Goal: Information Seeking & Learning: Learn about a topic

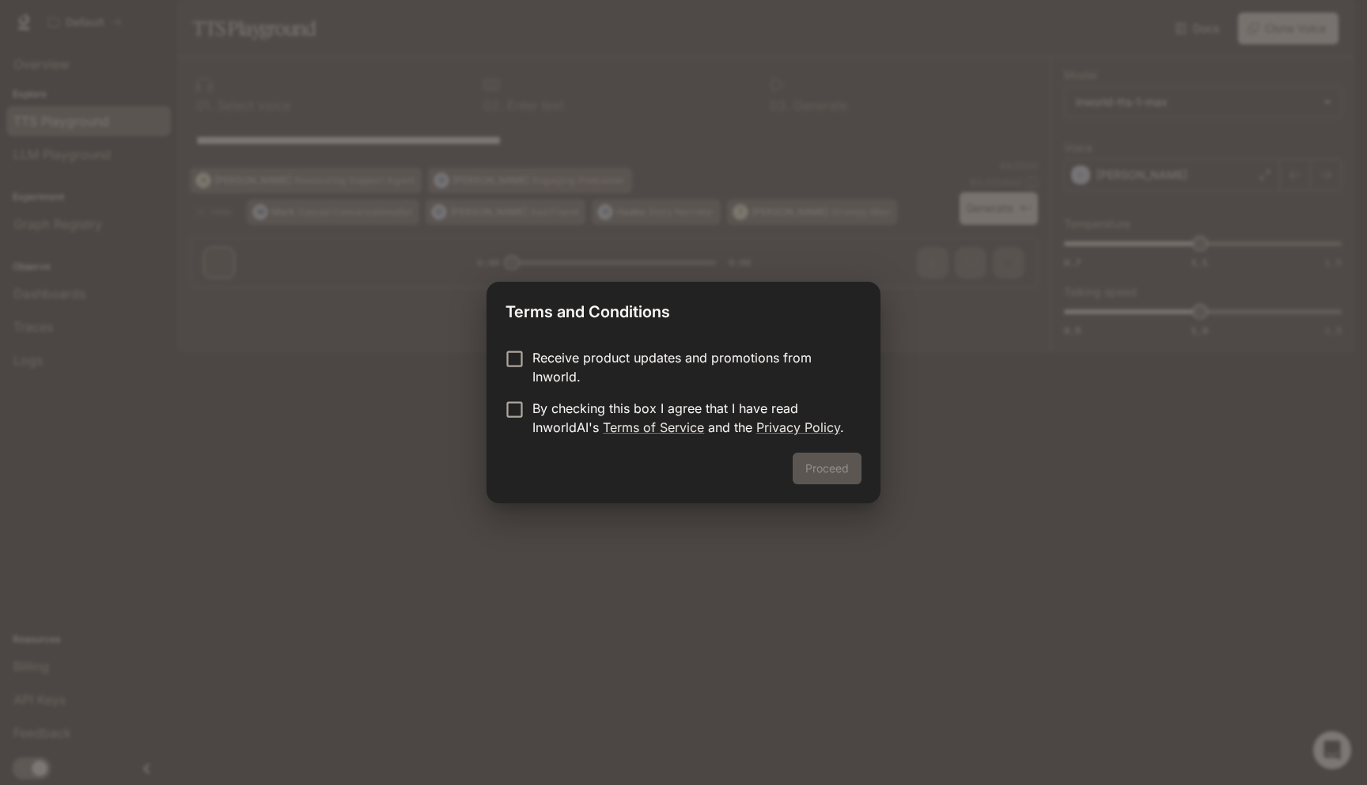
click at [603, 411] on p "By checking this box I agree that I have read InworldAI's Terms of Service and …" at bounding box center [691, 418] width 317 height 38
click at [823, 474] on button "Proceed" at bounding box center [827, 469] width 69 height 32
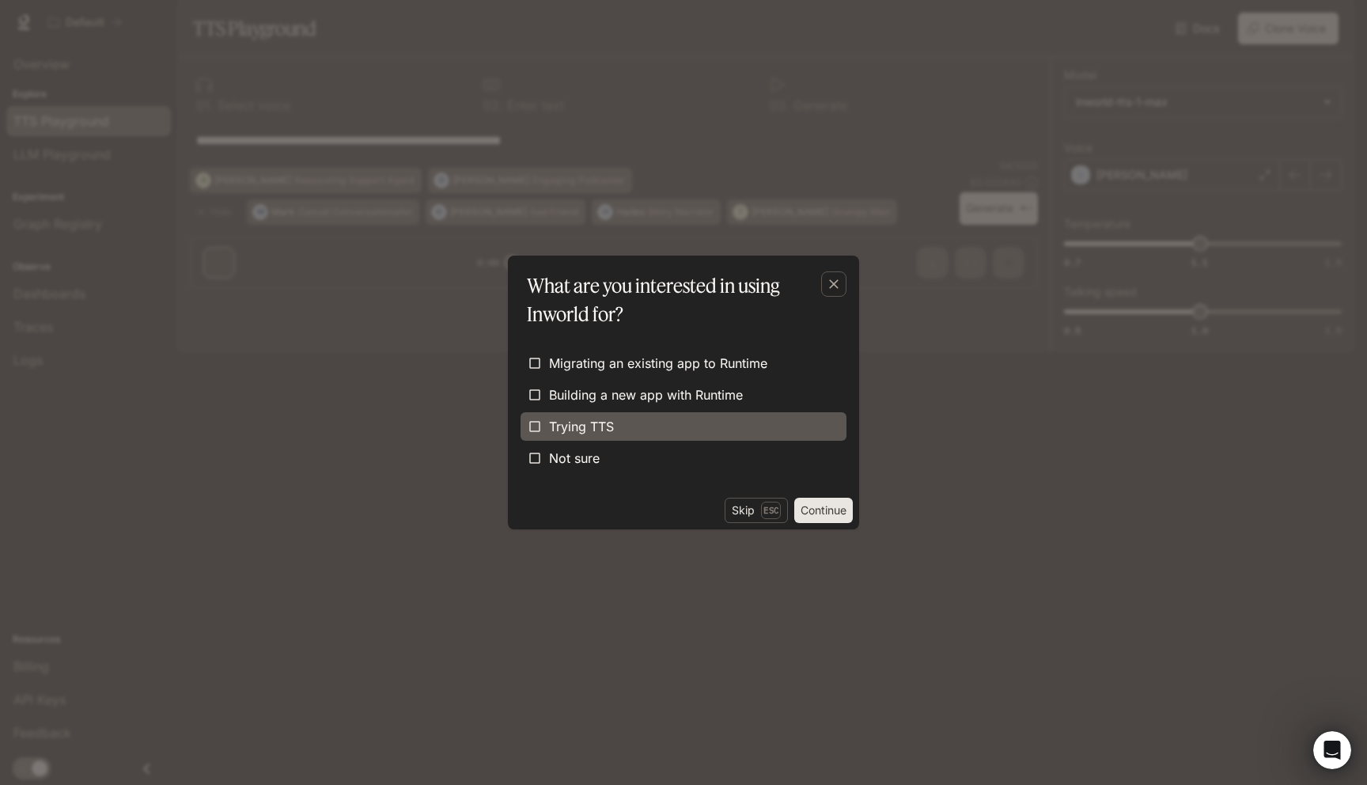
click at [697, 436] on label "Trying TTS" at bounding box center [684, 426] width 326 height 28
click at [809, 509] on button "Continue" at bounding box center [823, 510] width 59 height 25
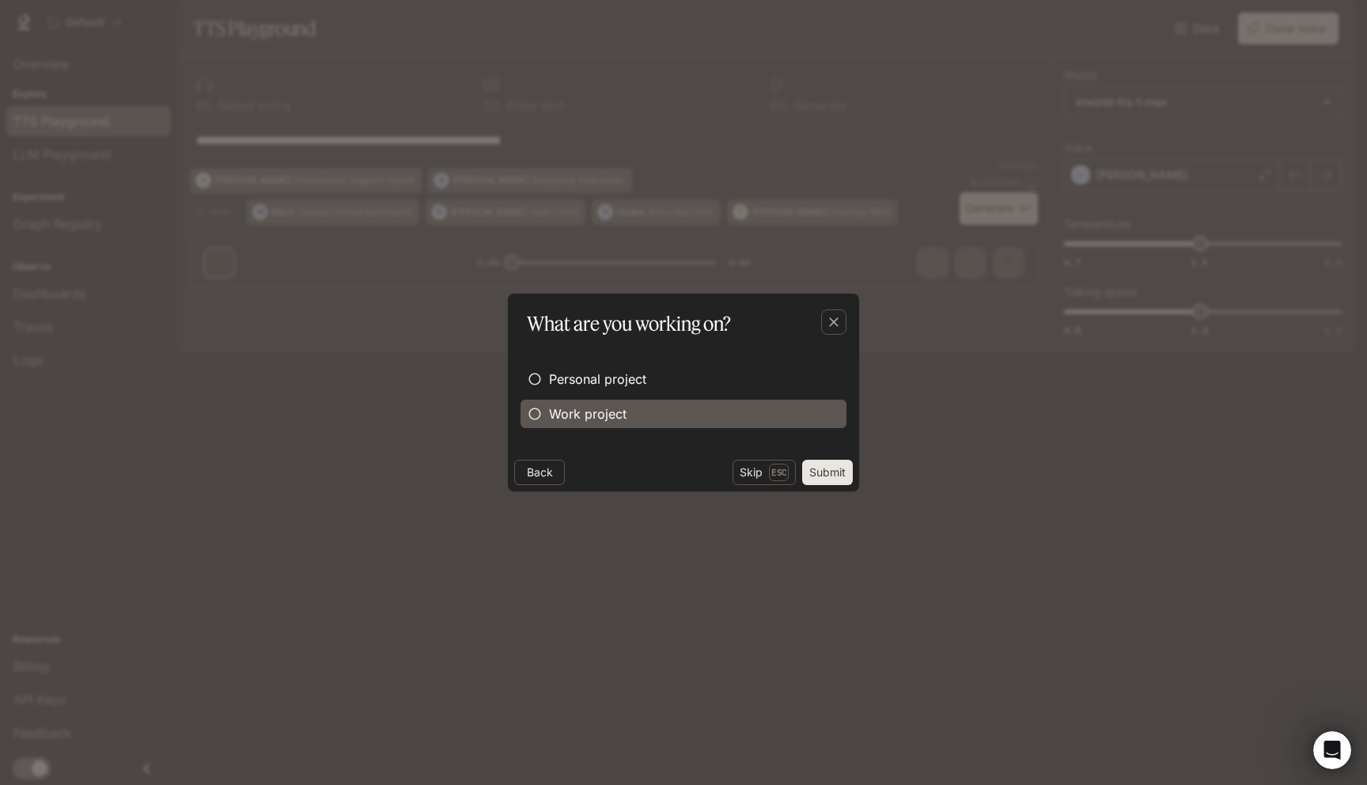
click at [635, 421] on label "Work project" at bounding box center [684, 414] width 326 height 28
click at [804, 465] on button "Continue" at bounding box center [823, 472] width 59 height 25
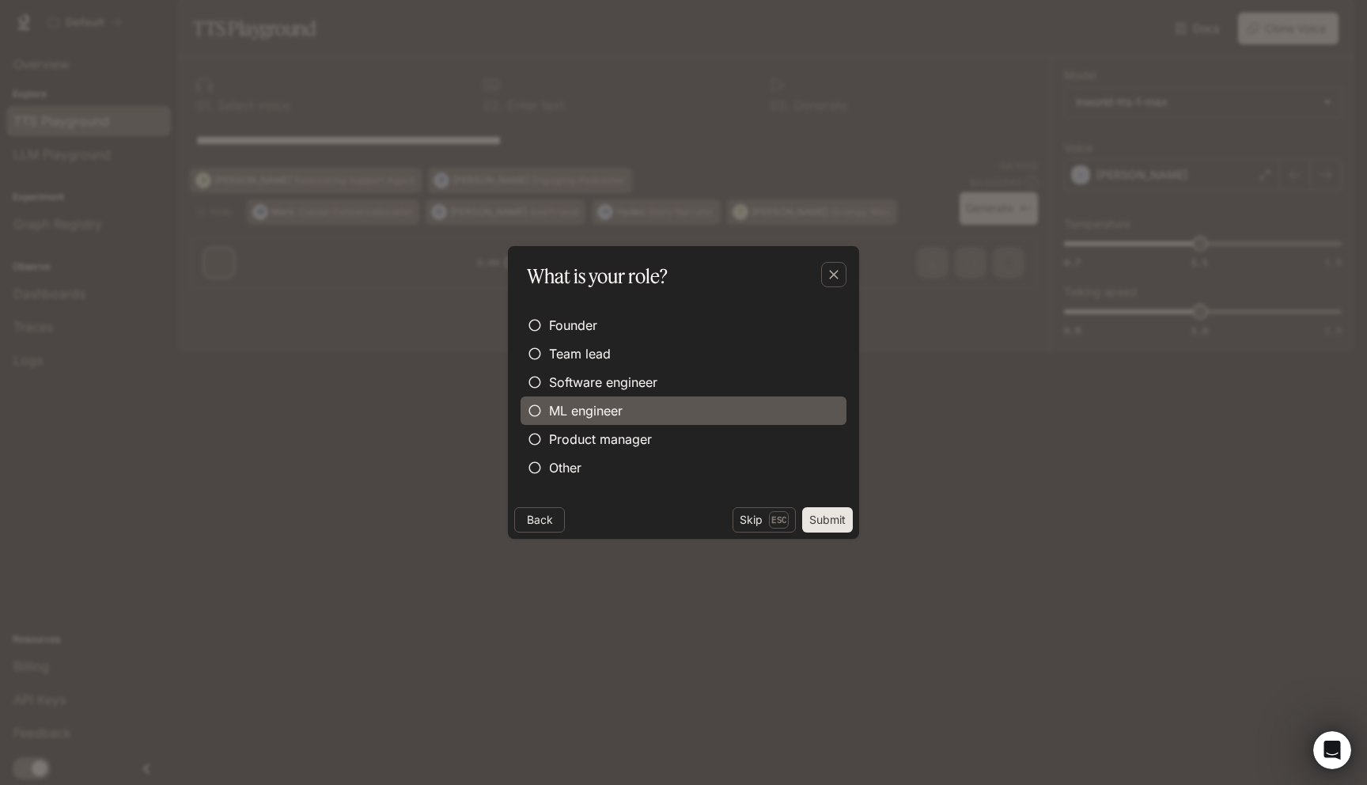
click at [722, 416] on label "ML engineer" at bounding box center [684, 410] width 326 height 28
click at [723, 396] on label "ML engineer" at bounding box center [684, 410] width 326 height 28
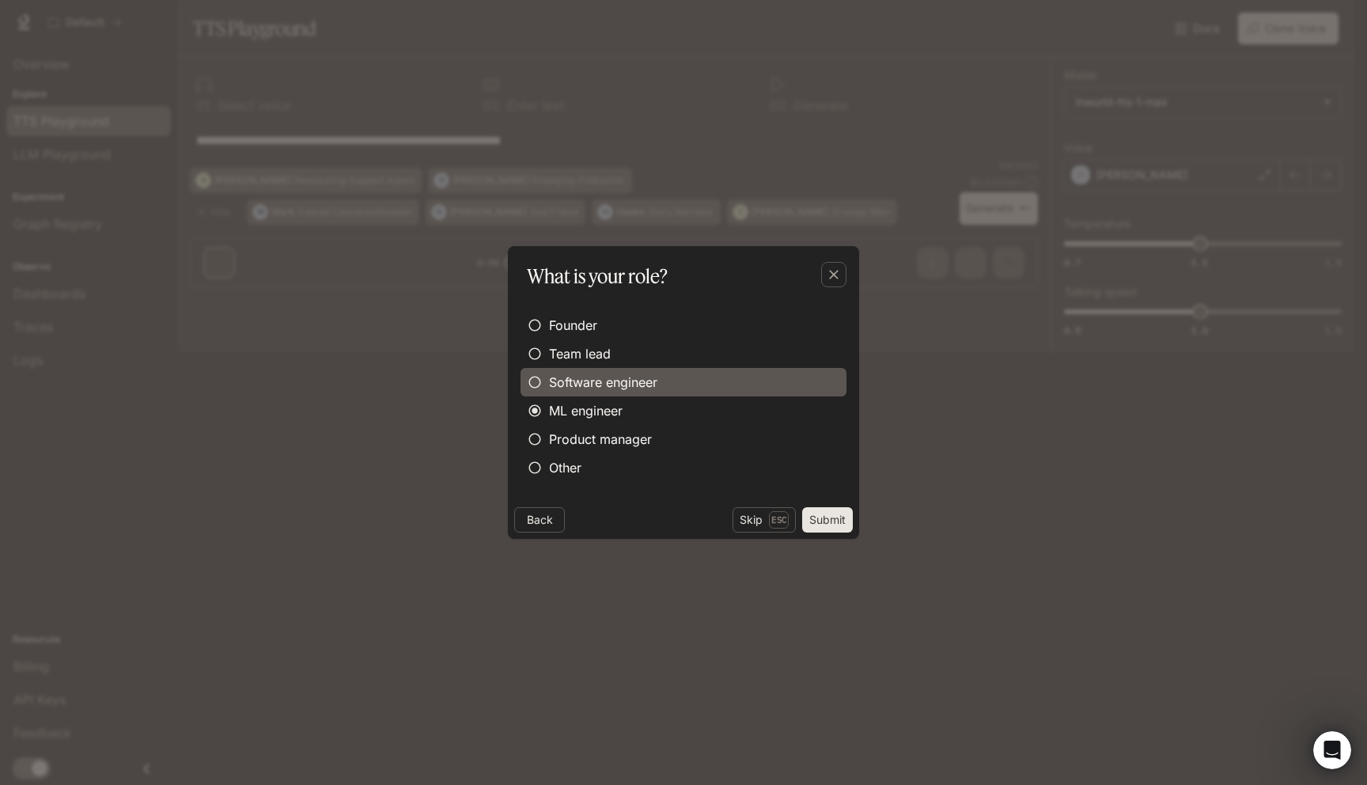
click at [723, 389] on label "Software engineer" at bounding box center [684, 382] width 326 height 28
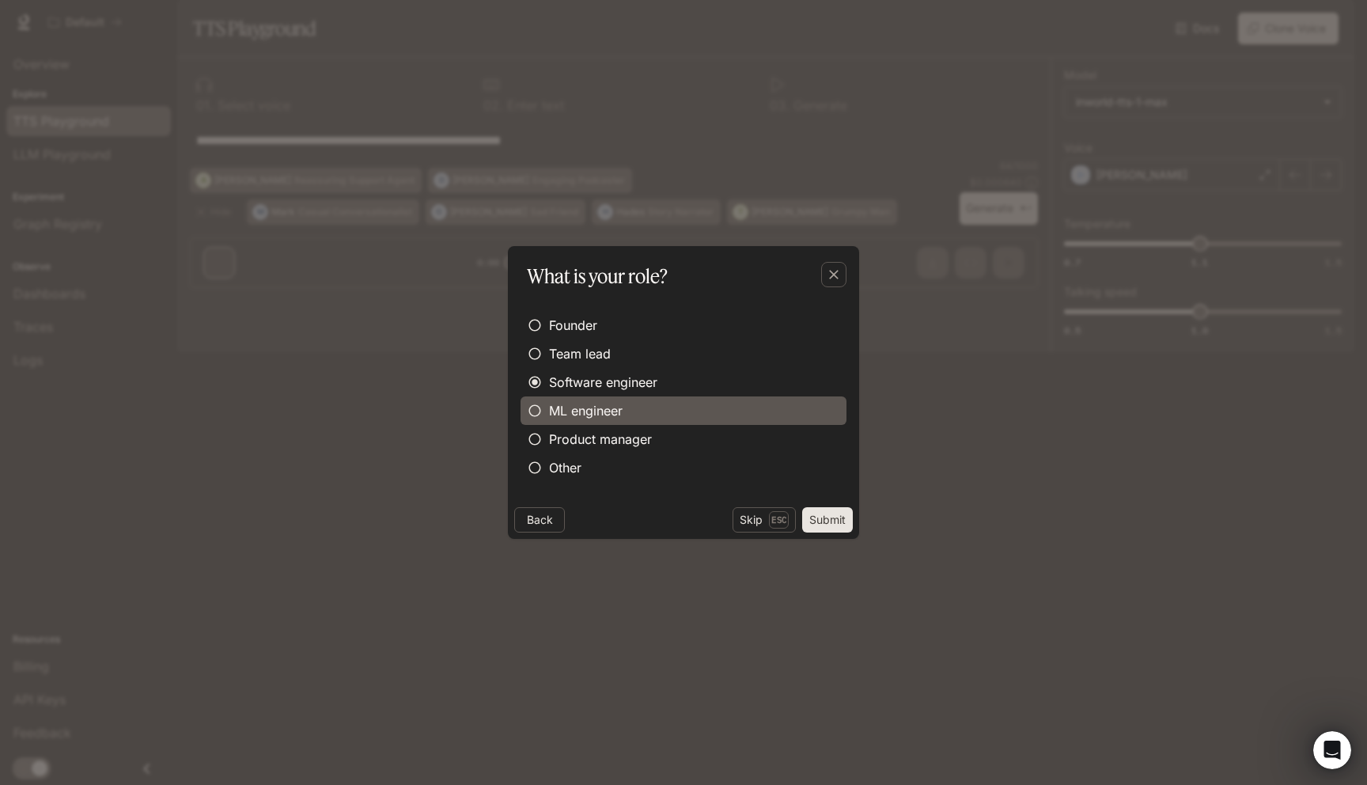
click at [722, 412] on label "ML engineer" at bounding box center [684, 410] width 326 height 28
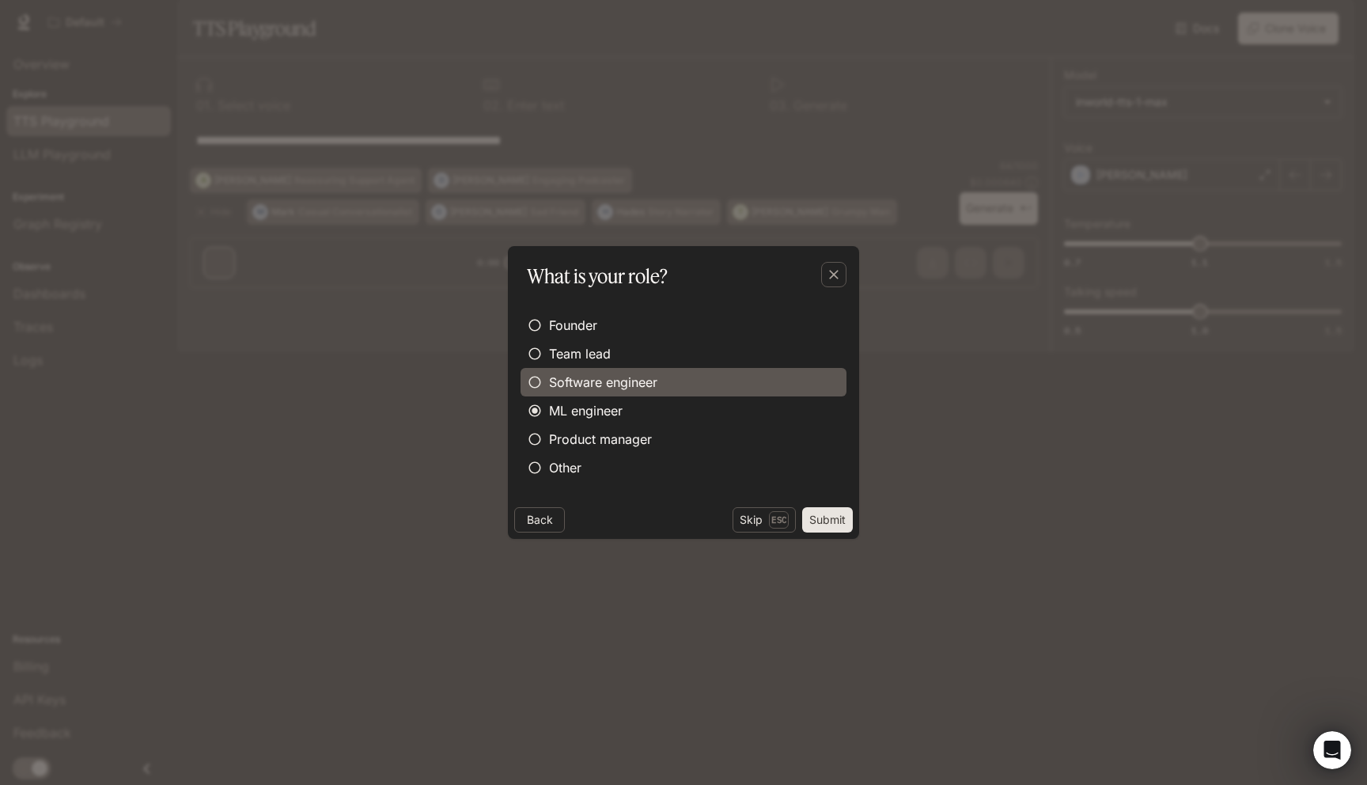
click at [785, 393] on label "Software engineer" at bounding box center [684, 382] width 326 height 28
click at [836, 512] on button "Submit" at bounding box center [827, 519] width 51 height 25
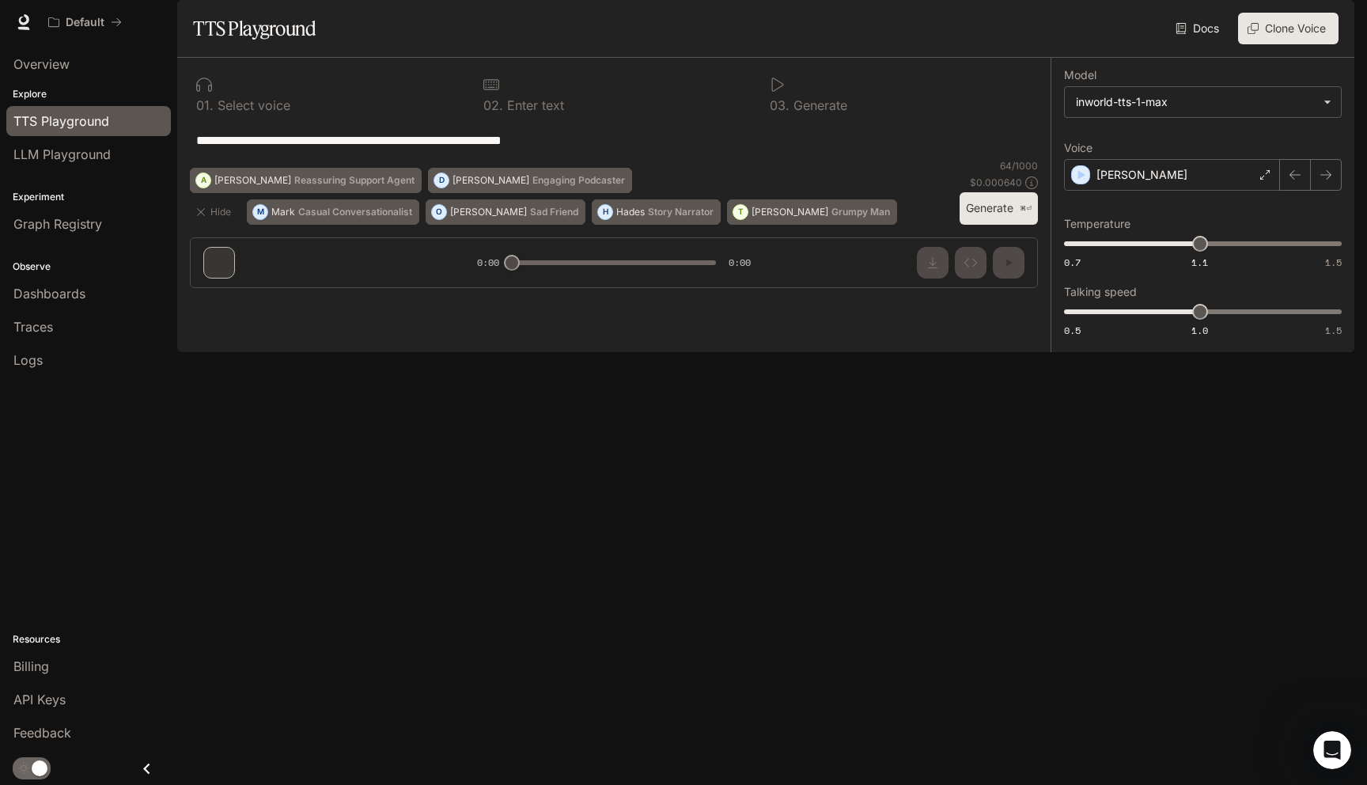
click at [271, 112] on p "Select voice" at bounding box center [252, 105] width 77 height 13
click at [332, 159] on div "**********" at bounding box center [614, 140] width 848 height 38
click at [325, 193] on button "A Ashley Reassuring Support Agent" at bounding box center [306, 180] width 232 height 25
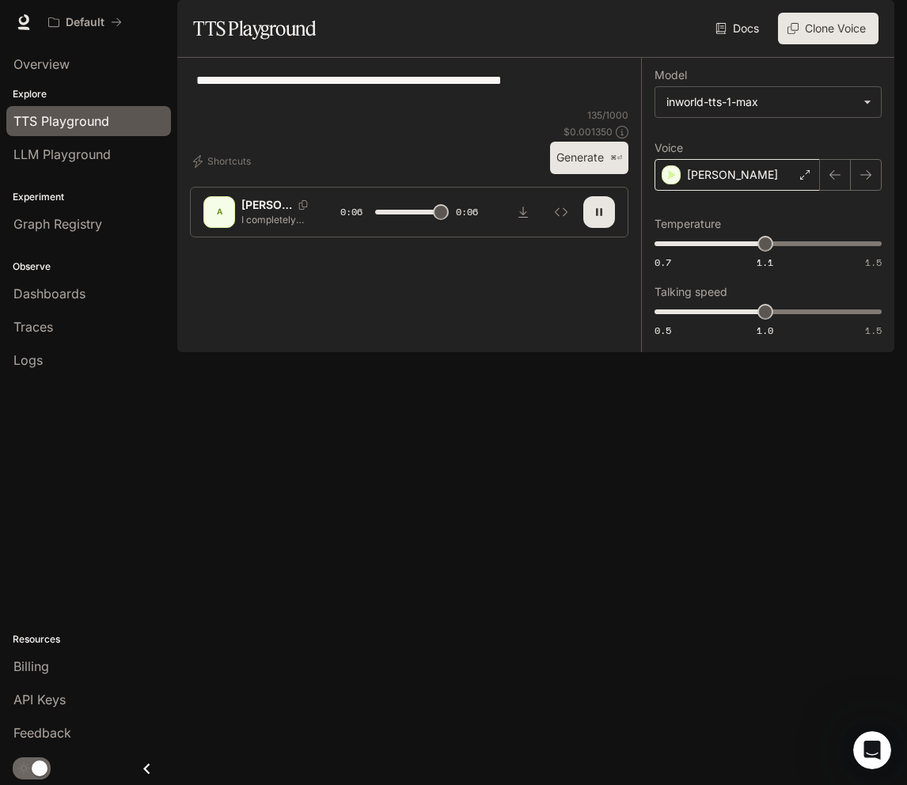
type input "*"
click at [299, 210] on icon "Copy Voice ID" at bounding box center [303, 204] width 9 height 9
type input "*"
drag, startPoint x: 762, startPoint y: 350, endPoint x: 772, endPoint y: 354, distance: 11.3
click at [772, 320] on span "1" at bounding box center [765, 312] width 16 height 16
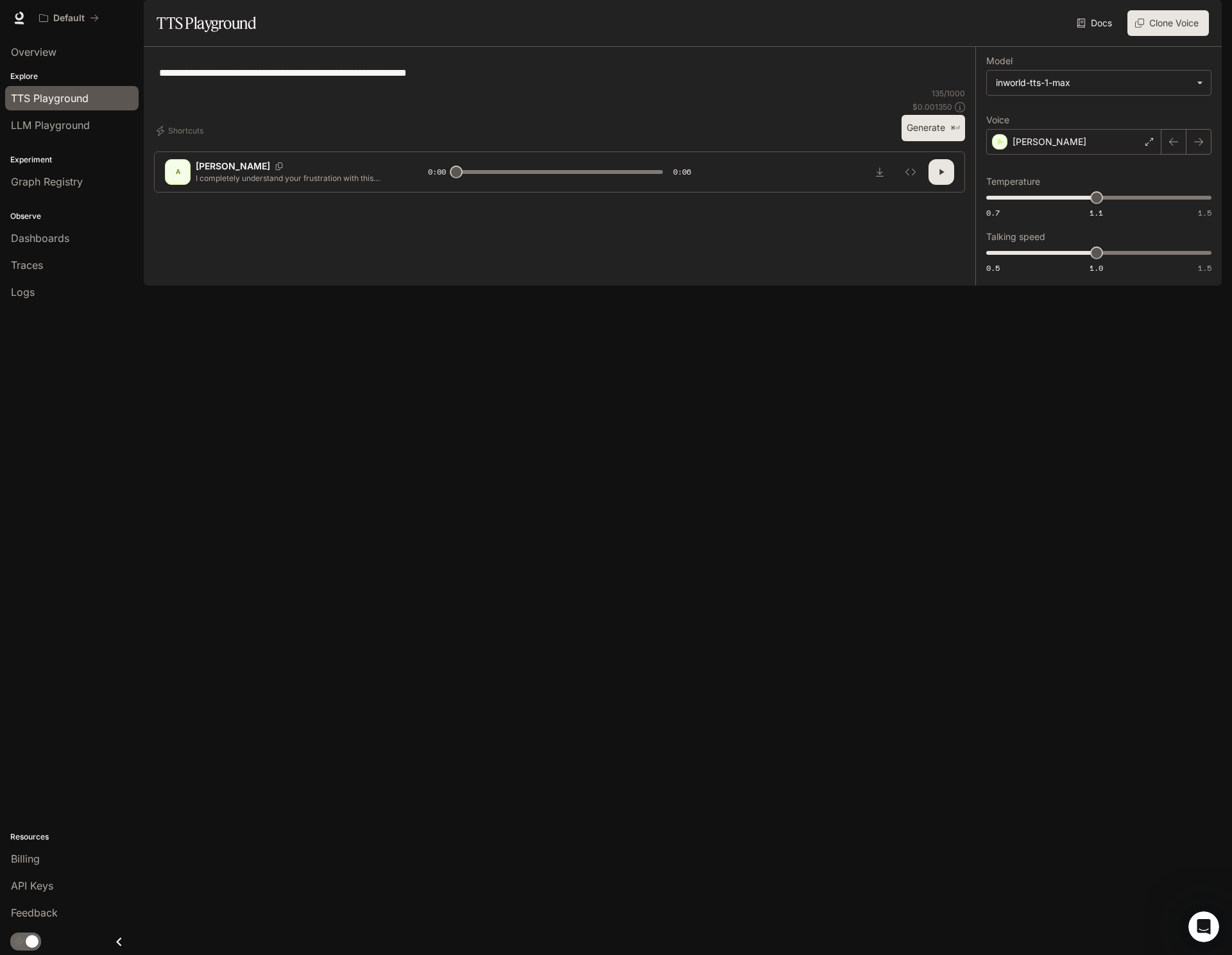
click at [524, 88] on div "**********" at bounding box center [560, 72] width 811 height 31
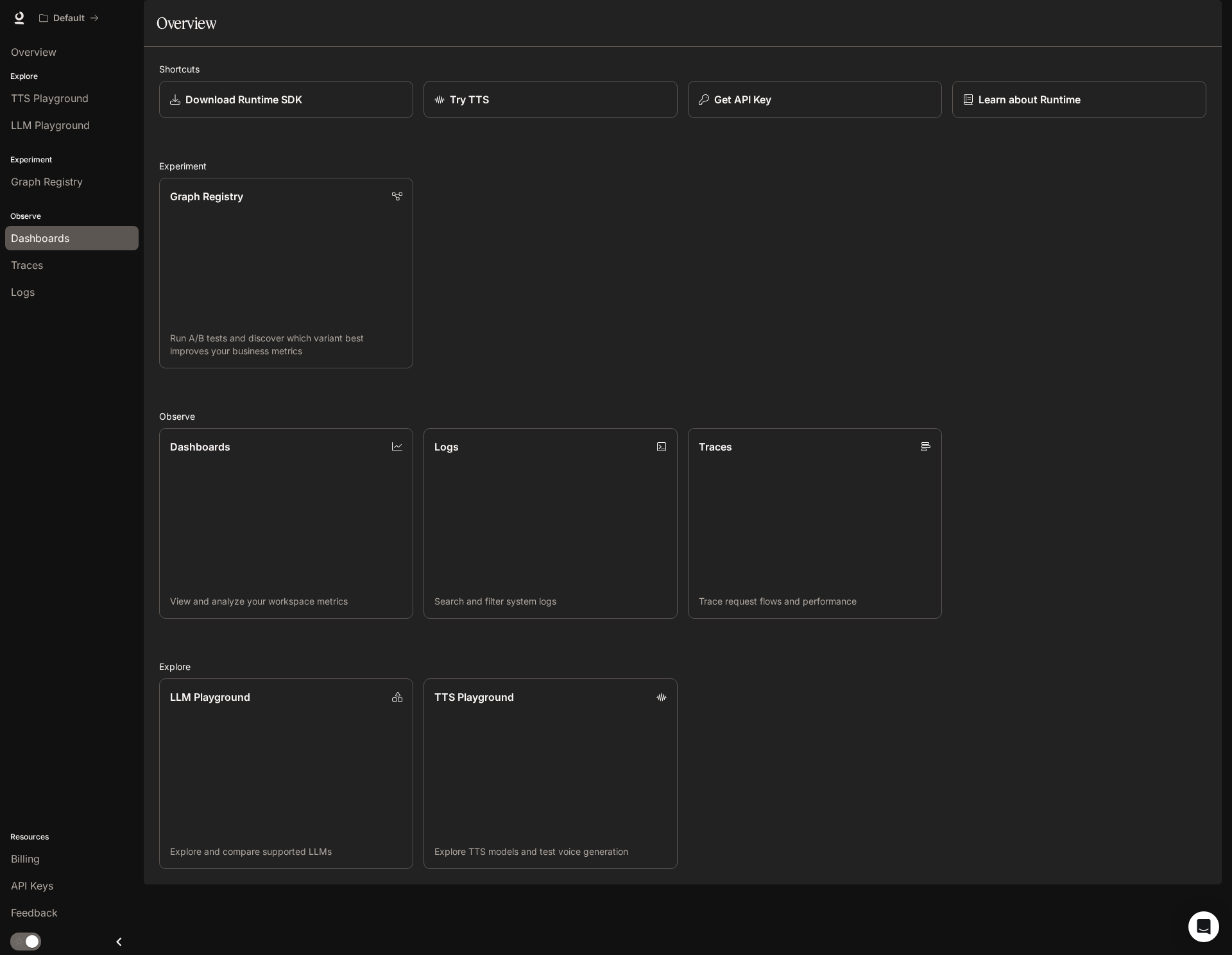
click at [75, 240] on div "Dashboards" at bounding box center [71, 238] width 122 height 15
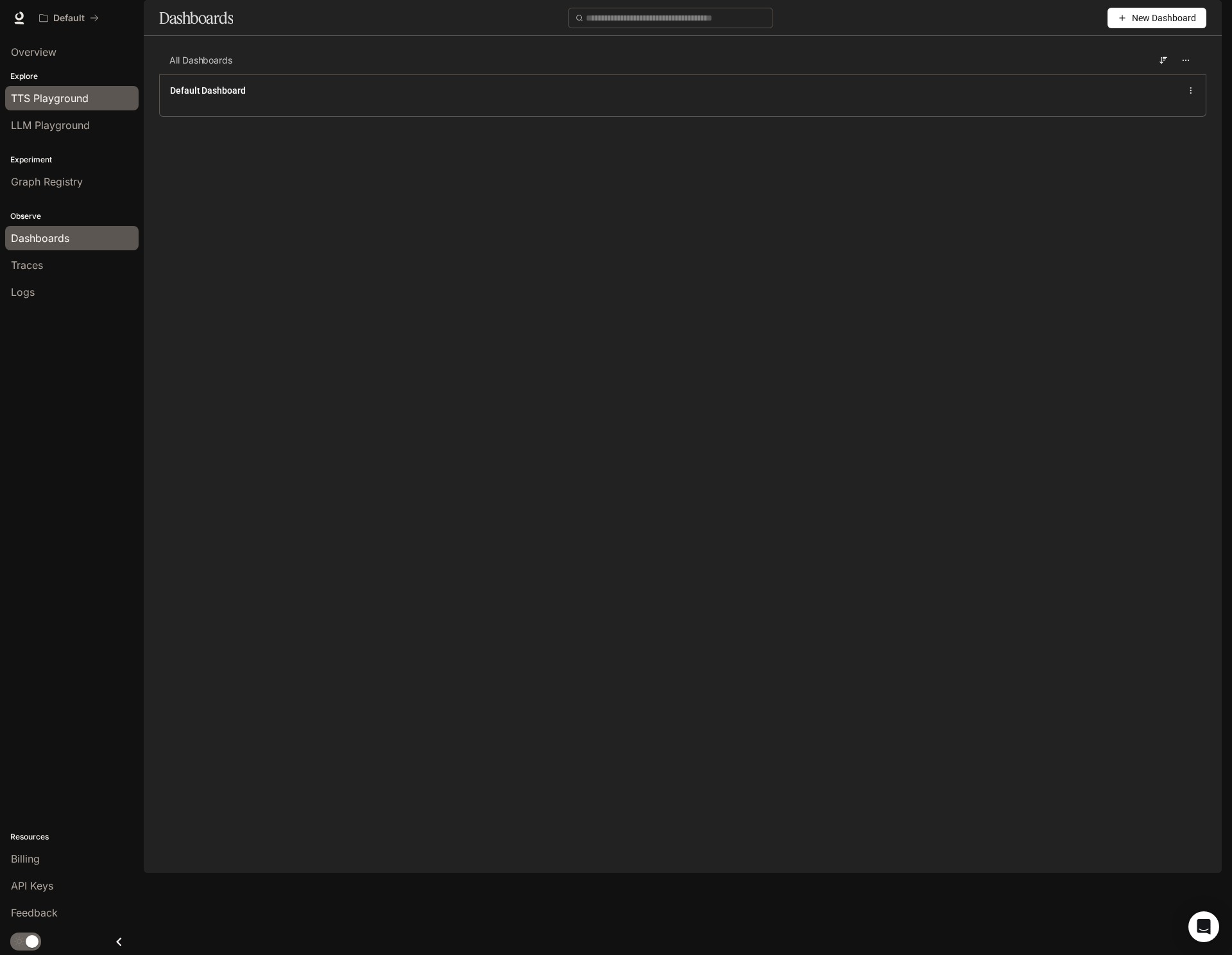
click at [93, 103] on div "TTS Playground" at bounding box center [71, 98] width 122 height 15
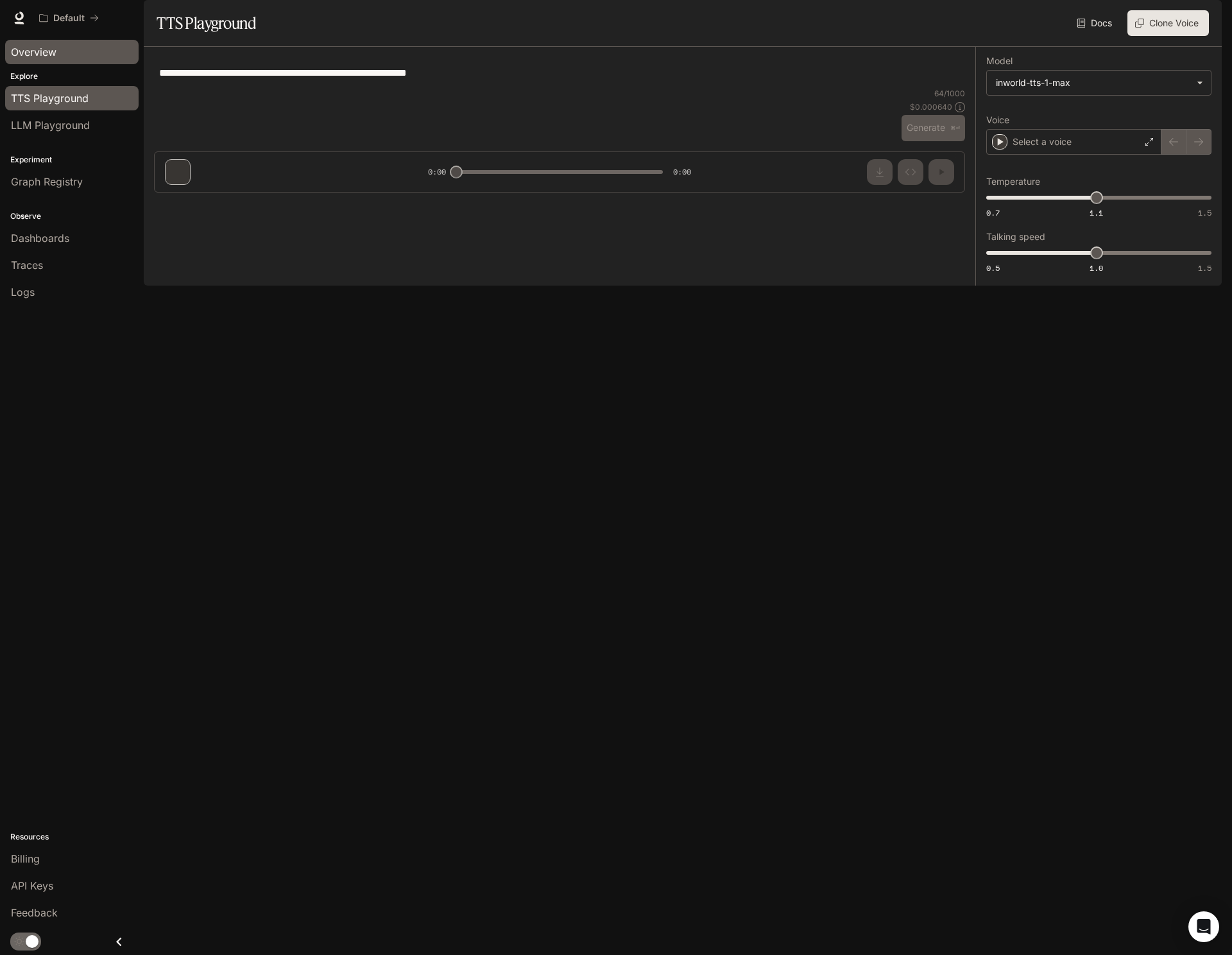
type textarea "**********"
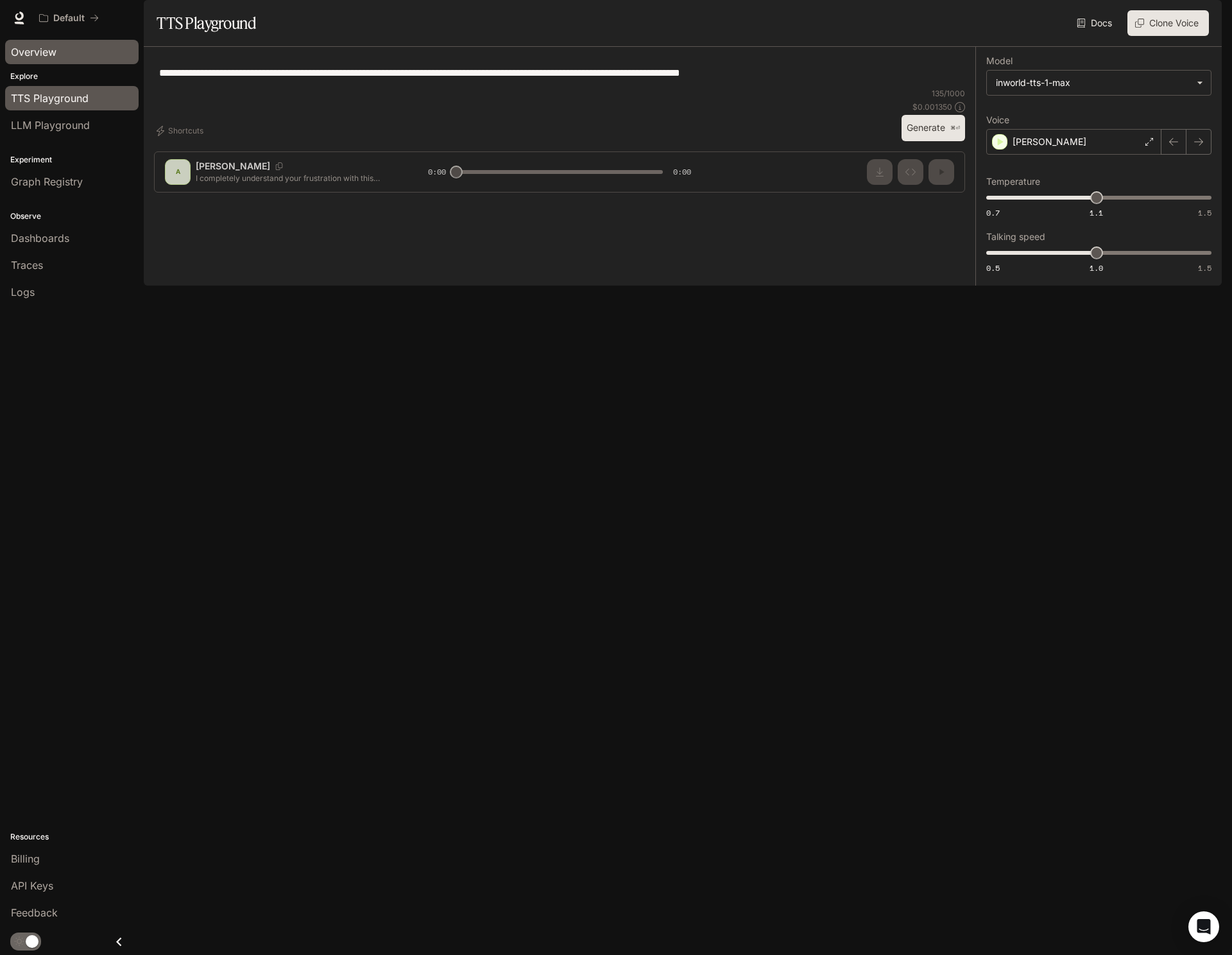
click at [109, 57] on div "Overview" at bounding box center [71, 52] width 122 height 15
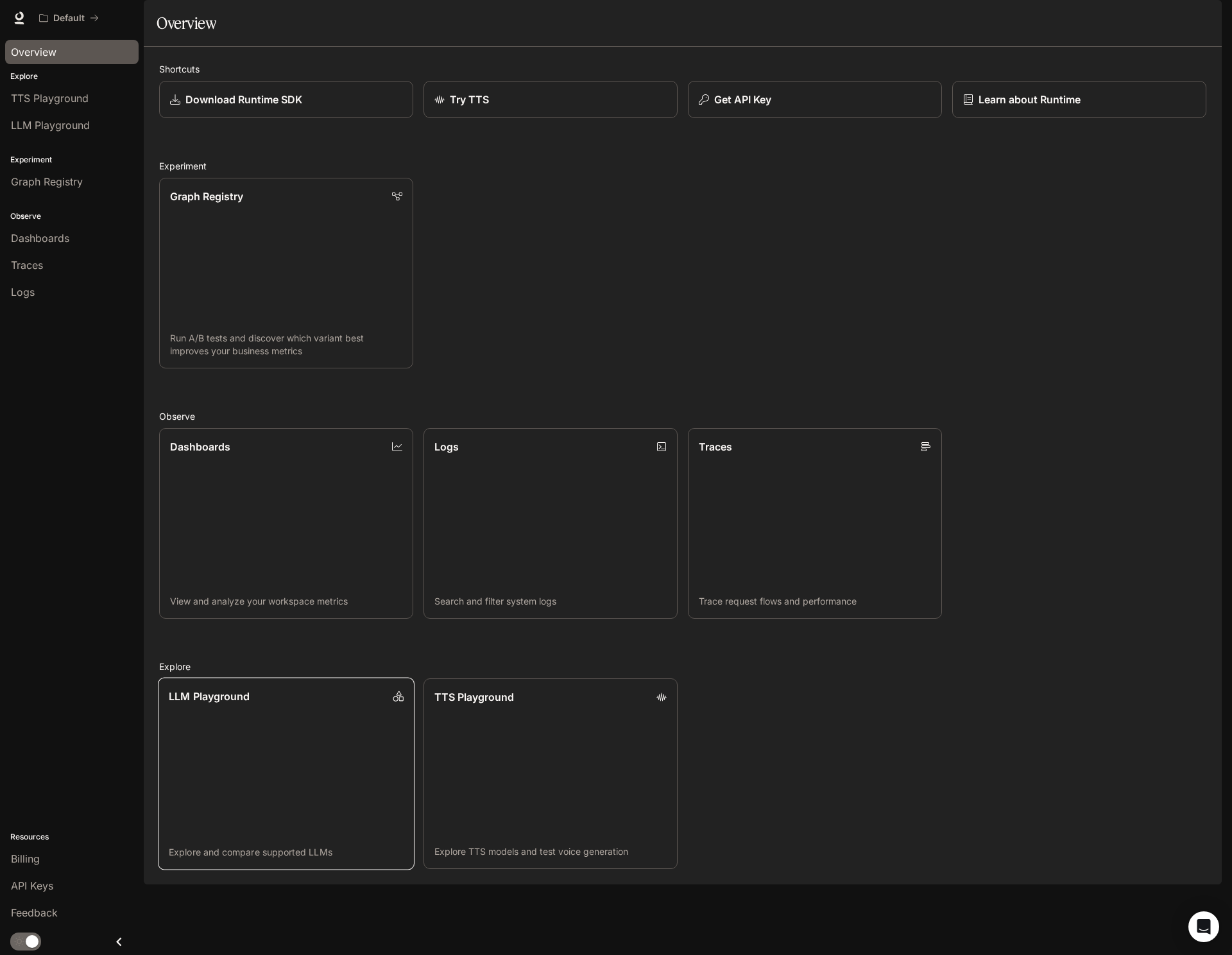
click at [280, 704] on div "LLM Playground" at bounding box center [286, 696] width 235 height 15
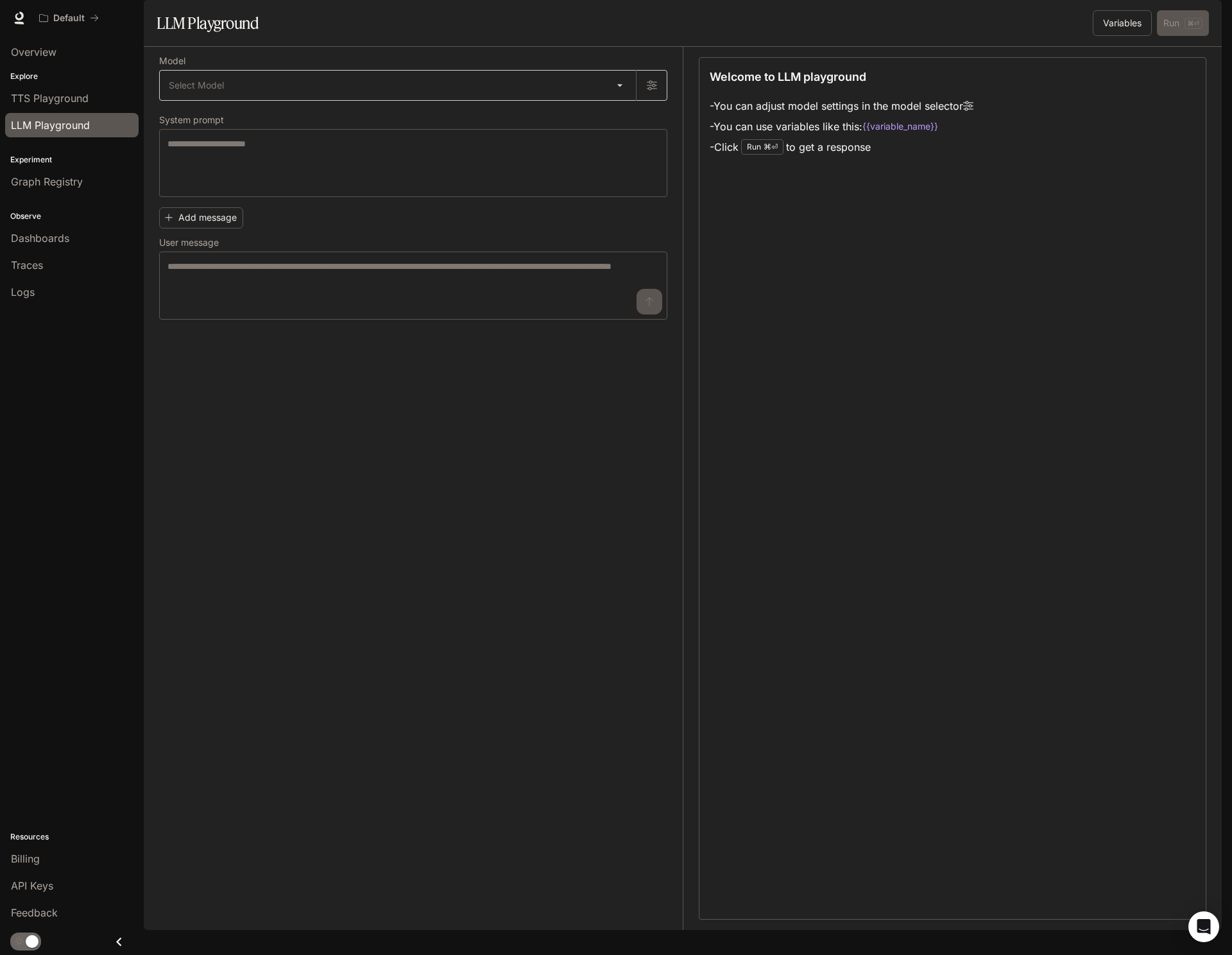
click at [610, 131] on body "Skip to main content Default Runtime Runtime Documentation Documentation Portal…" at bounding box center [616, 477] width 1232 height 955
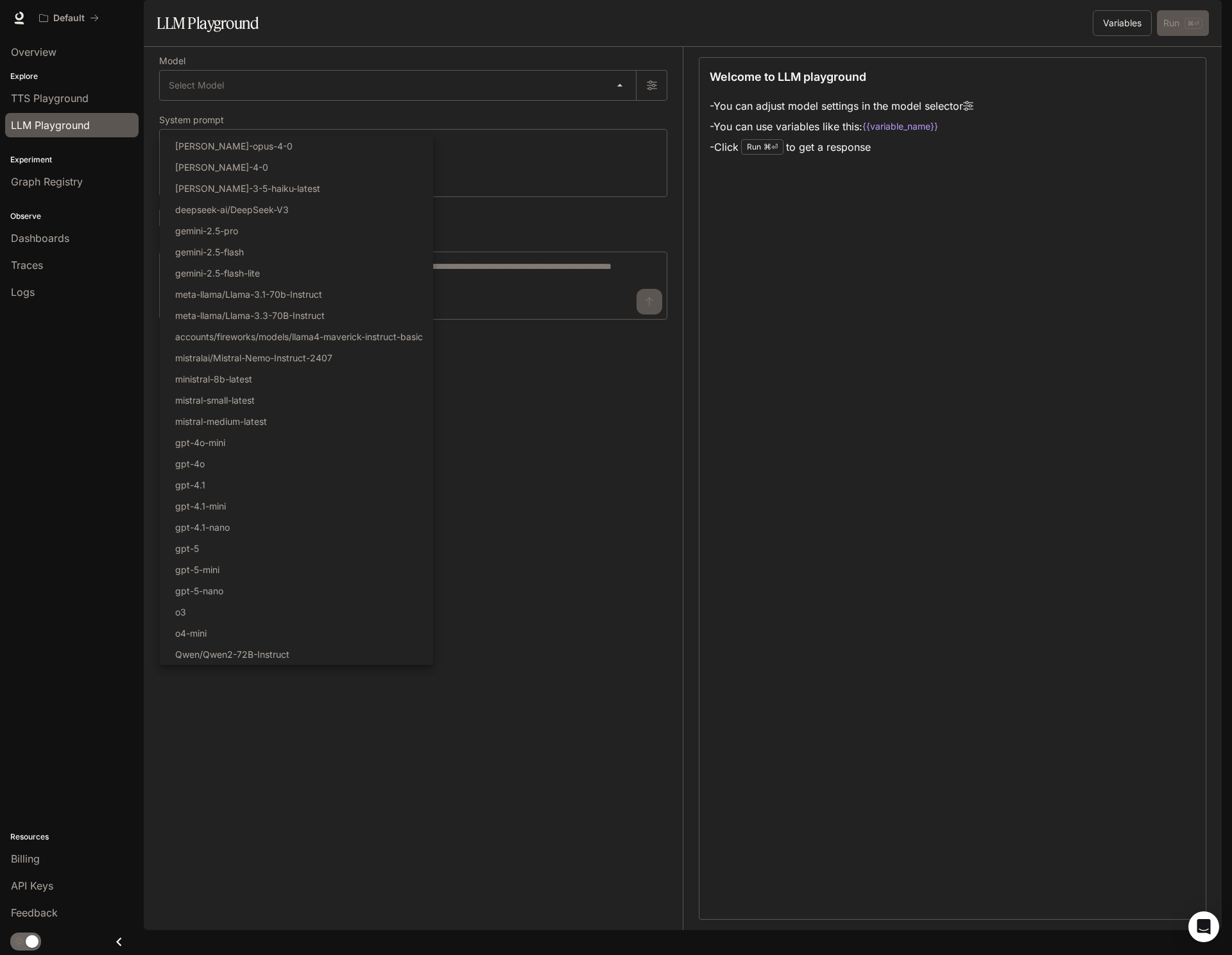
click at [485, 509] on div at bounding box center [616, 477] width 1232 height 955
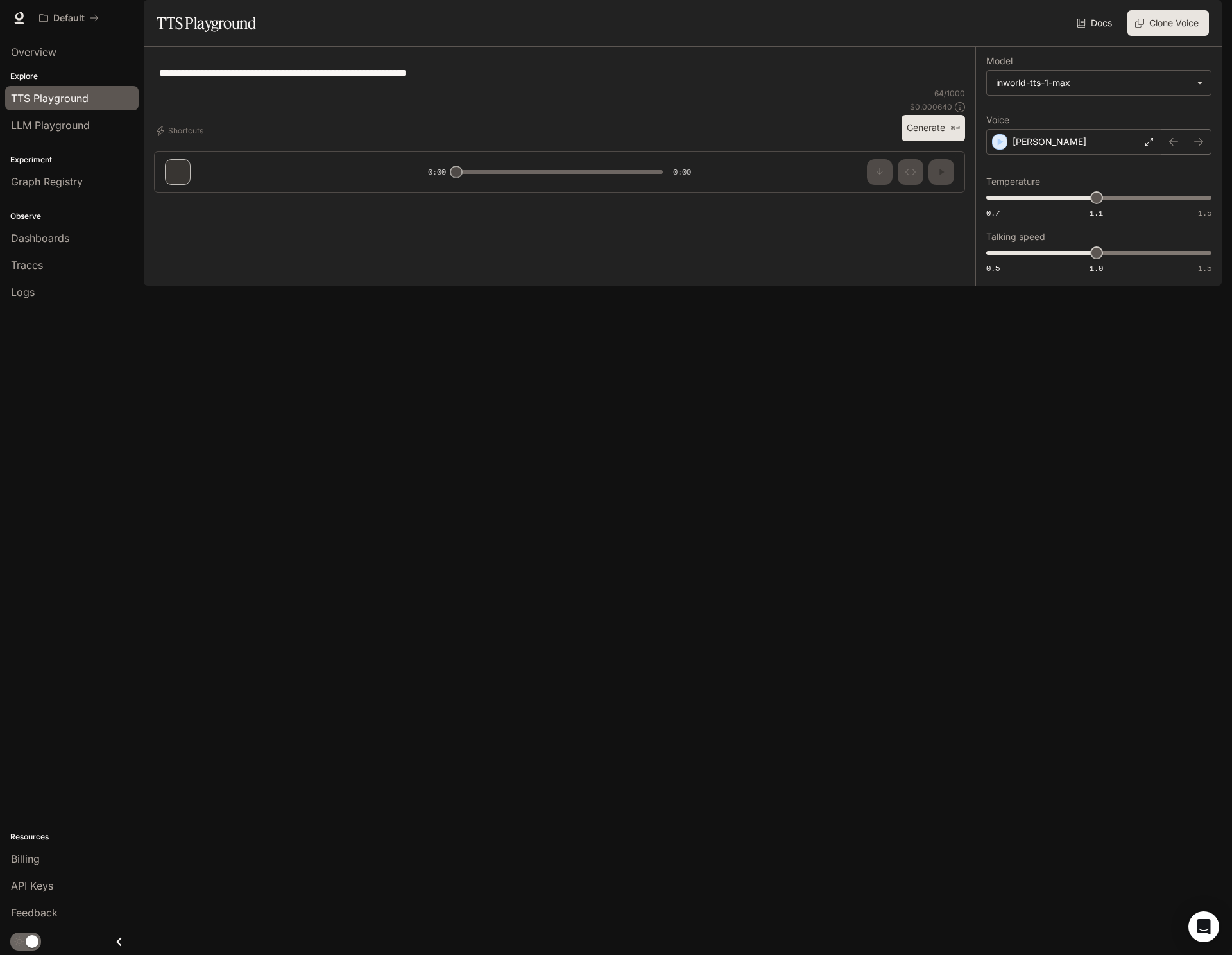
type textarea "**********"
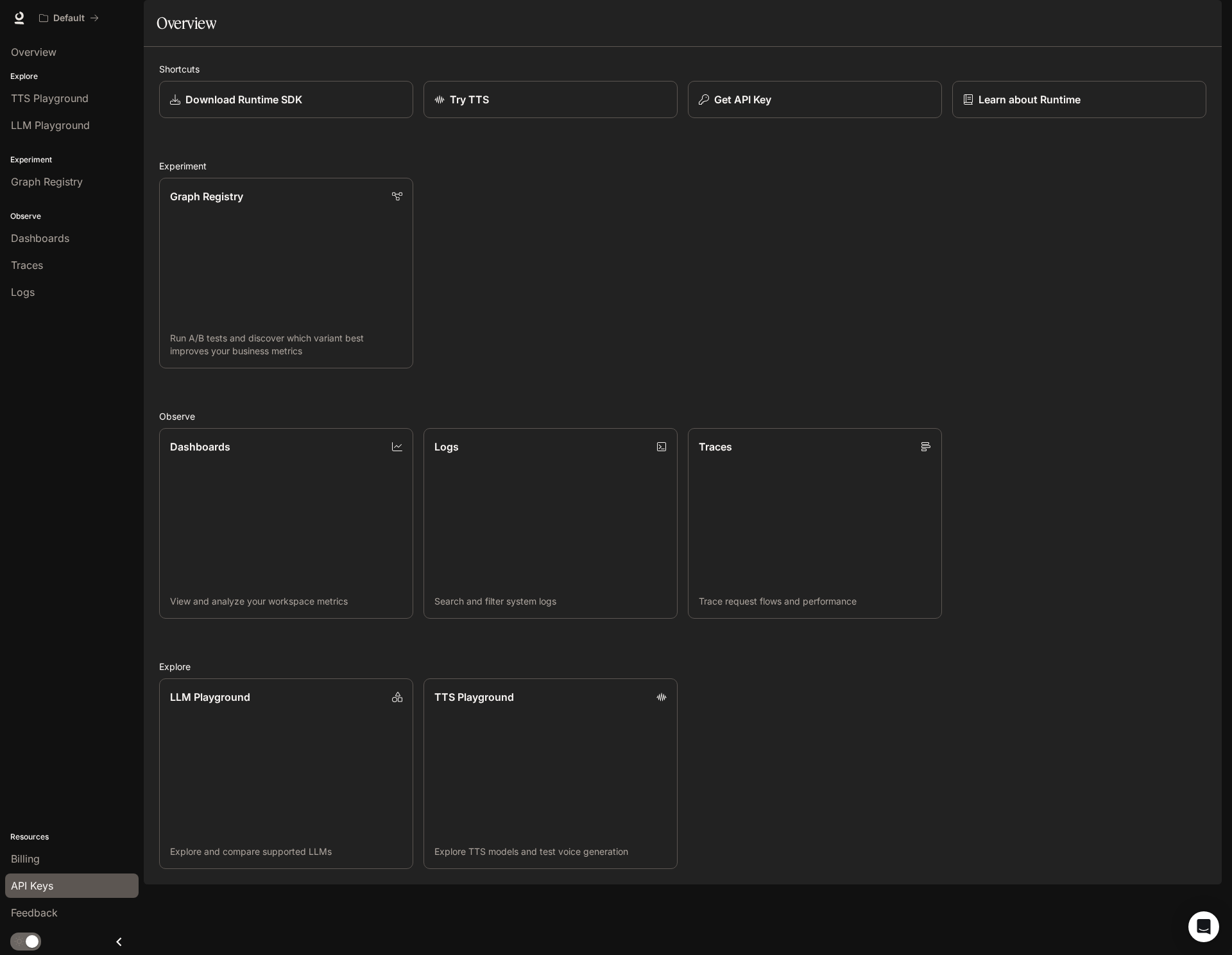
click at [58, 893] on link "API Keys" at bounding box center [71, 886] width 134 height 24
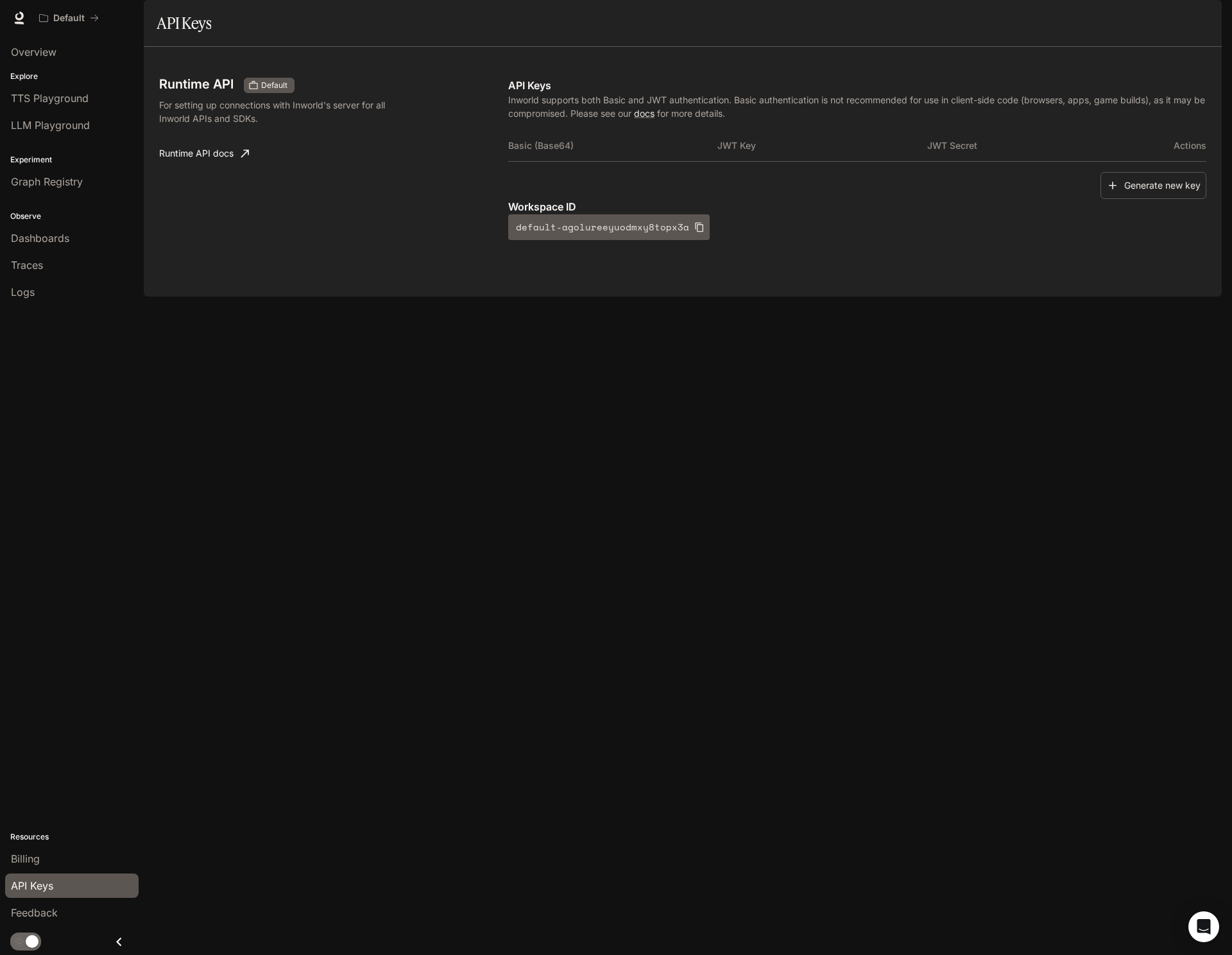
click at [54, 896] on link "API Keys" at bounding box center [71, 886] width 134 height 24
click at [54, 910] on span "Feedback" at bounding box center [34, 913] width 47 height 15
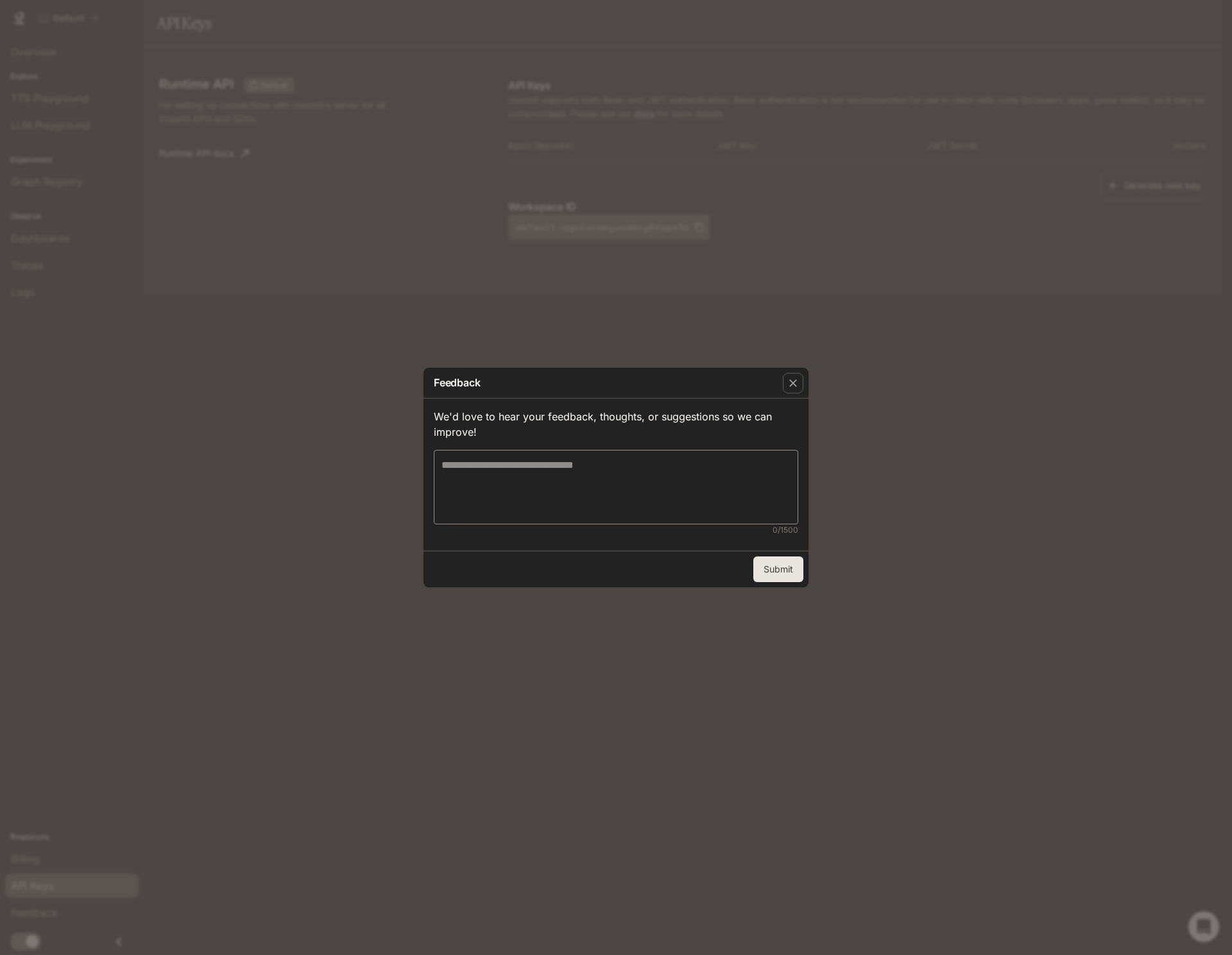
click at [123, 801] on div "Feedback We'd love to hear your feedback, thoughts, or suggestions so we can im…" at bounding box center [616, 477] width 1232 height 955
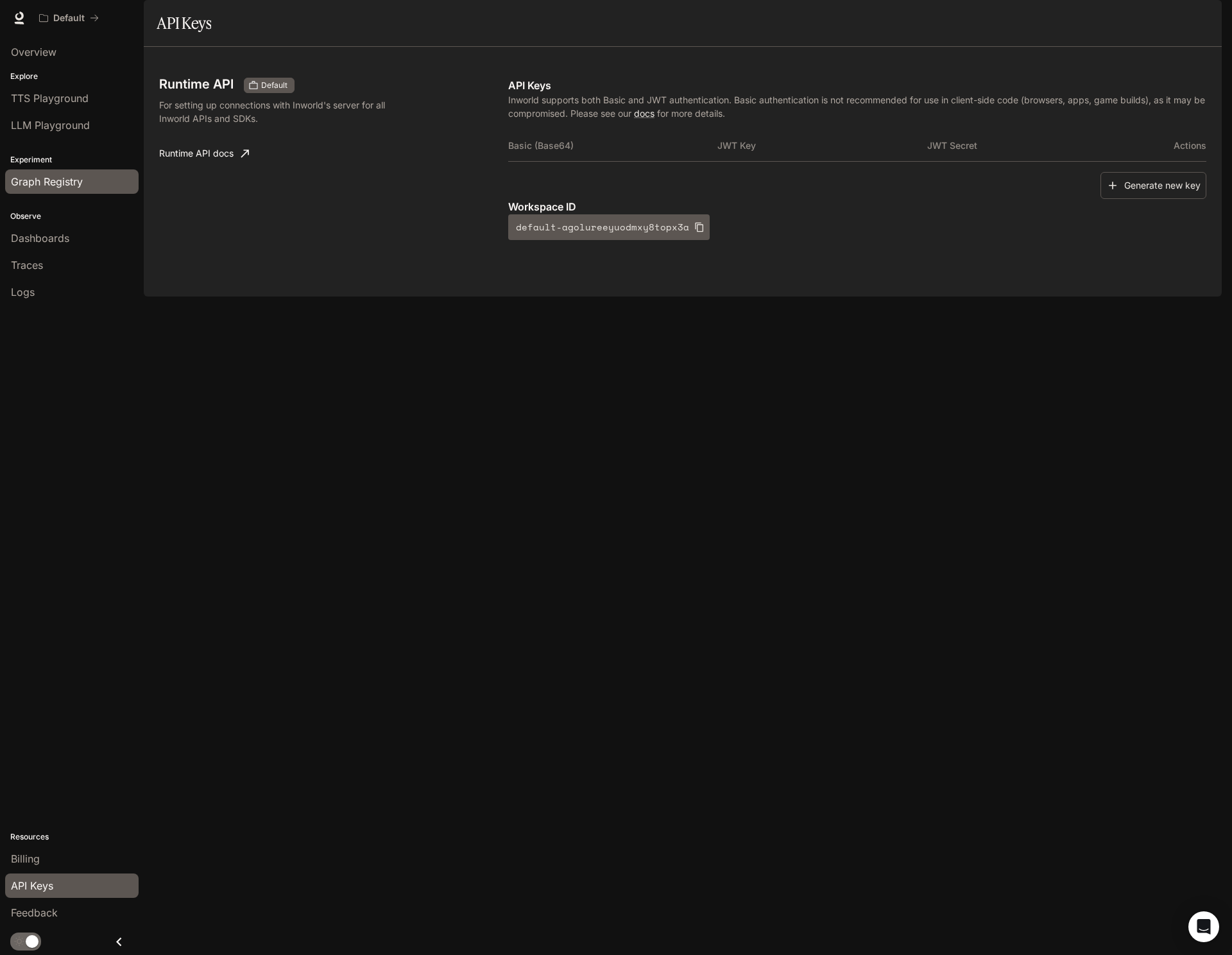
click at [82, 180] on span "Graph Registry" at bounding box center [46, 181] width 72 height 15
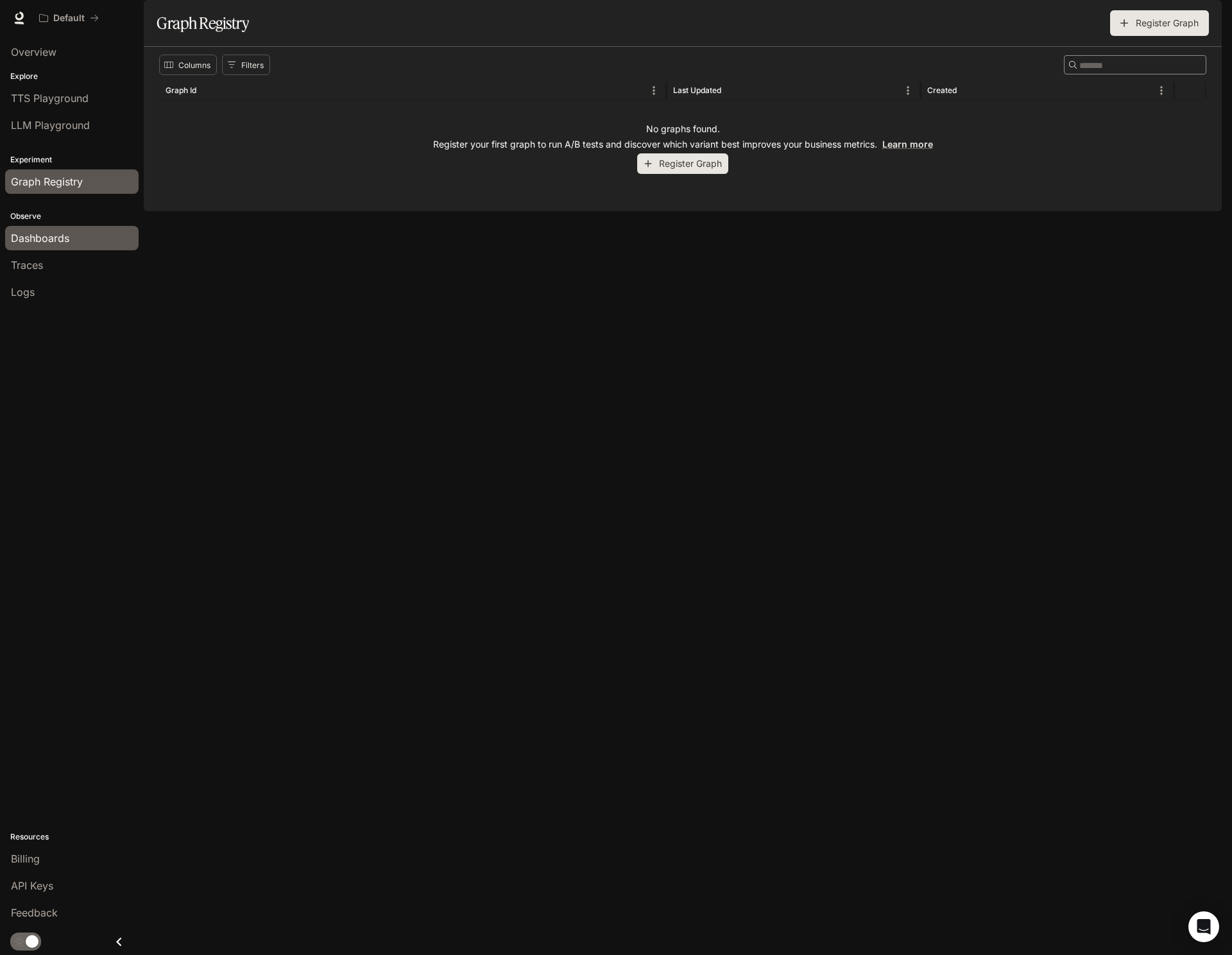
click at [61, 239] on span "Dashboards" at bounding box center [40, 238] width 58 height 15
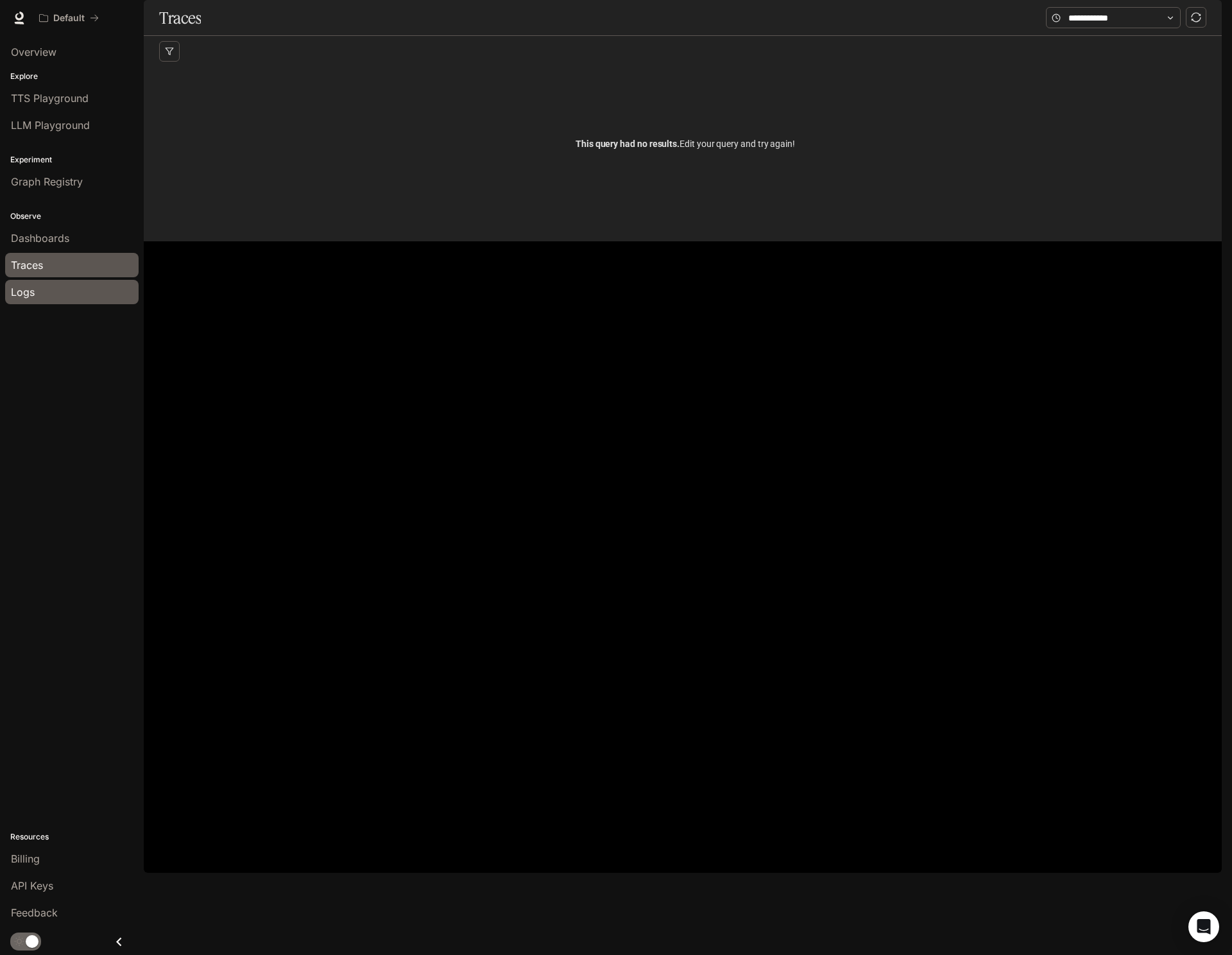
click at [53, 303] on link "Logs" at bounding box center [71, 292] width 134 height 24
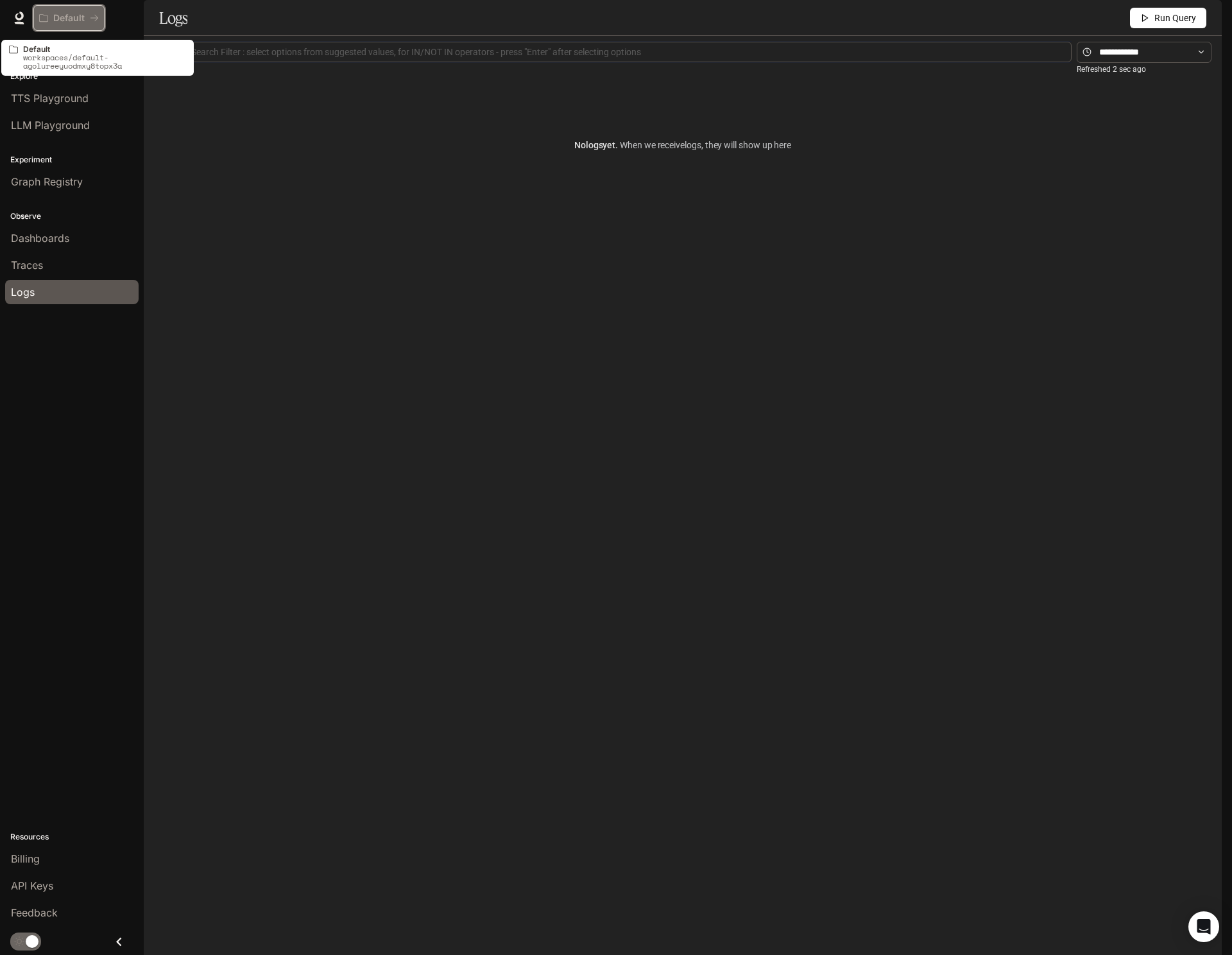
click at [60, 15] on p "Default" at bounding box center [69, 18] width 32 height 11
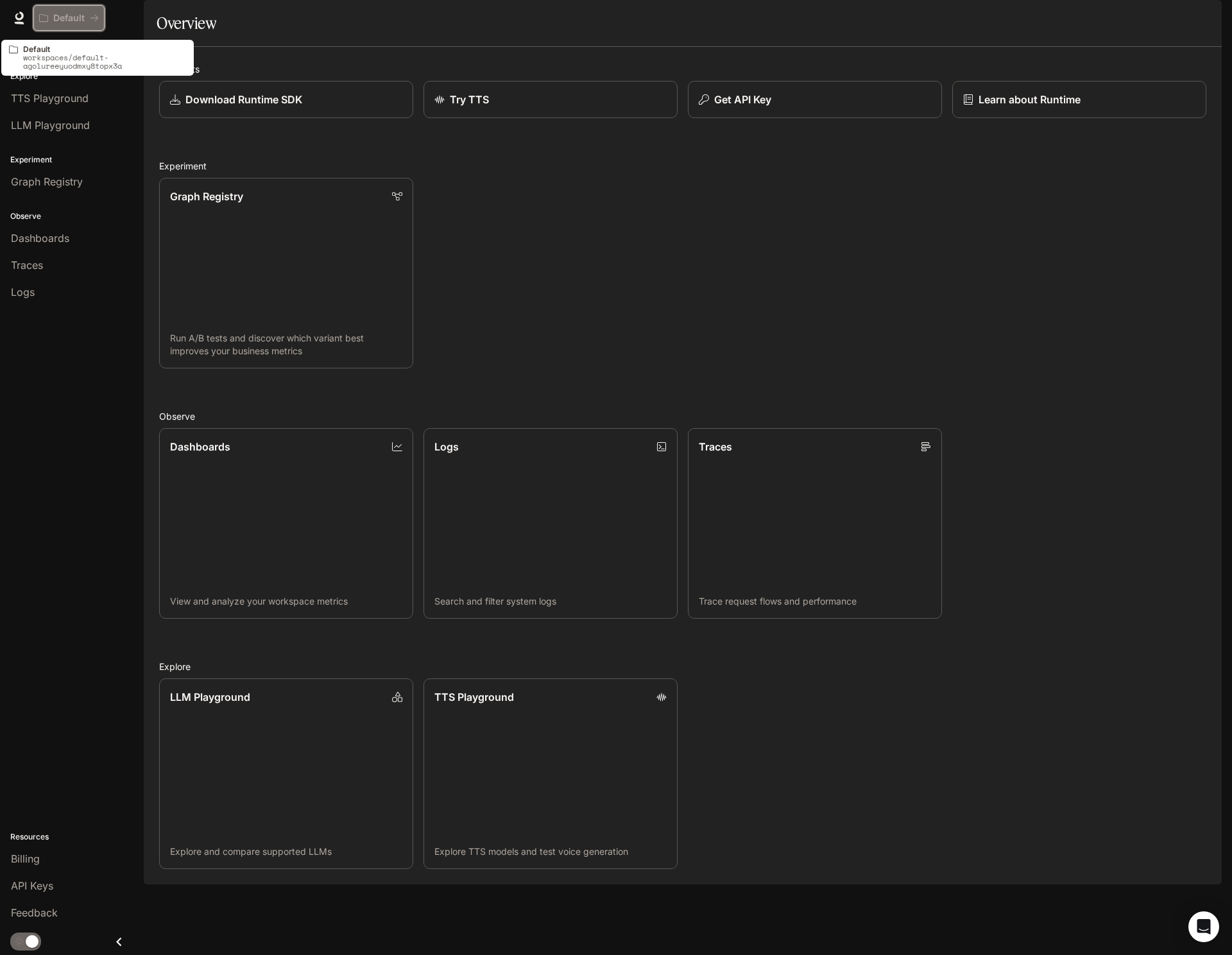
click at [97, 15] on icon "All workspaces" at bounding box center [94, 18] width 9 height 9
click at [21, 14] on icon at bounding box center [19, 15] width 8 height 9
click at [1204, 18] on img "button" at bounding box center [1204, 18] width 18 height 18
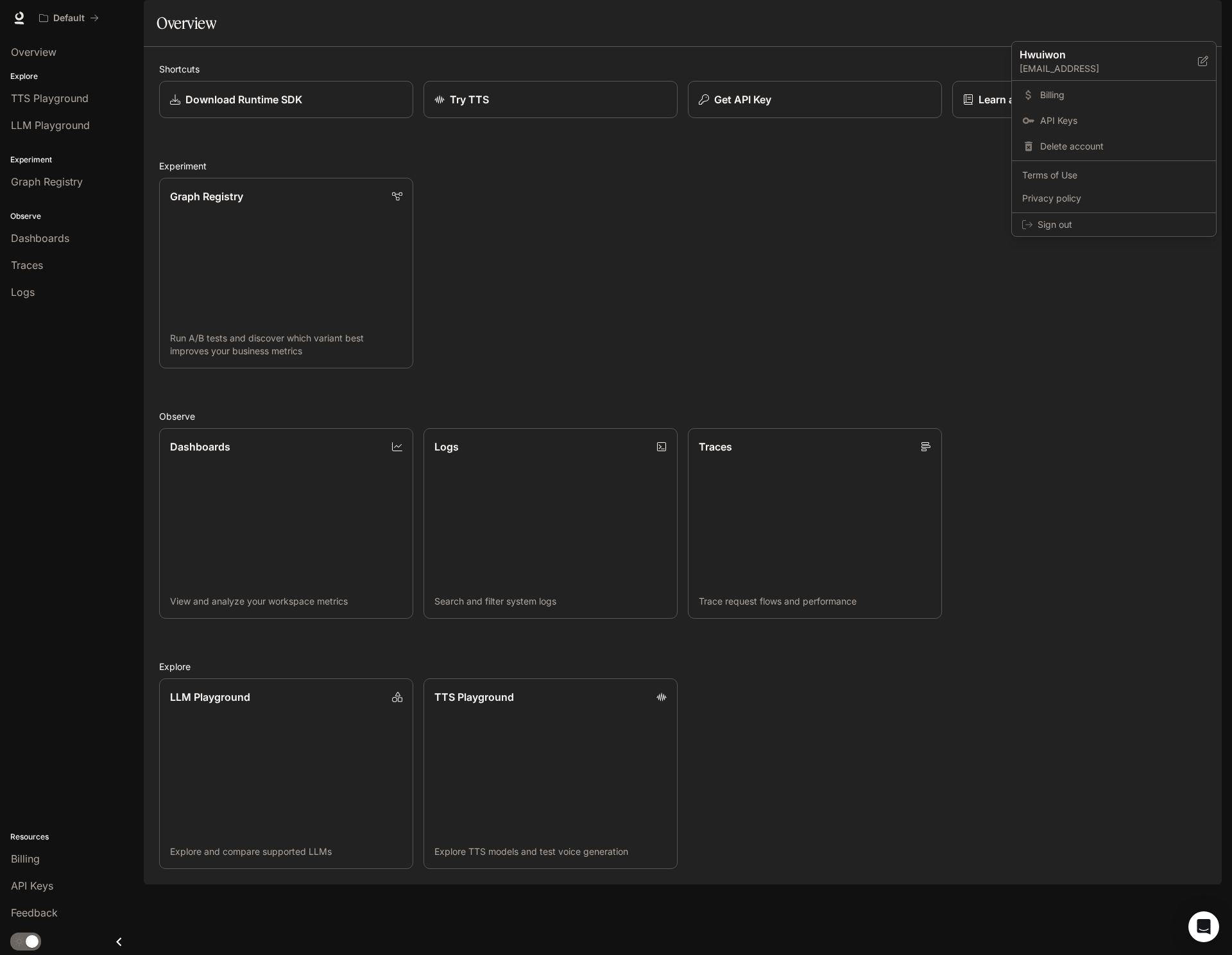
drag, startPoint x: 1208, startPoint y: 883, endPoint x: 1209, endPoint y: 891, distance: 8.1
click at [1208, 884] on div at bounding box center [616, 477] width 1232 height 955
click at [1208, 931] on icon "Open Intercom Messenger" at bounding box center [1204, 927] width 15 height 17
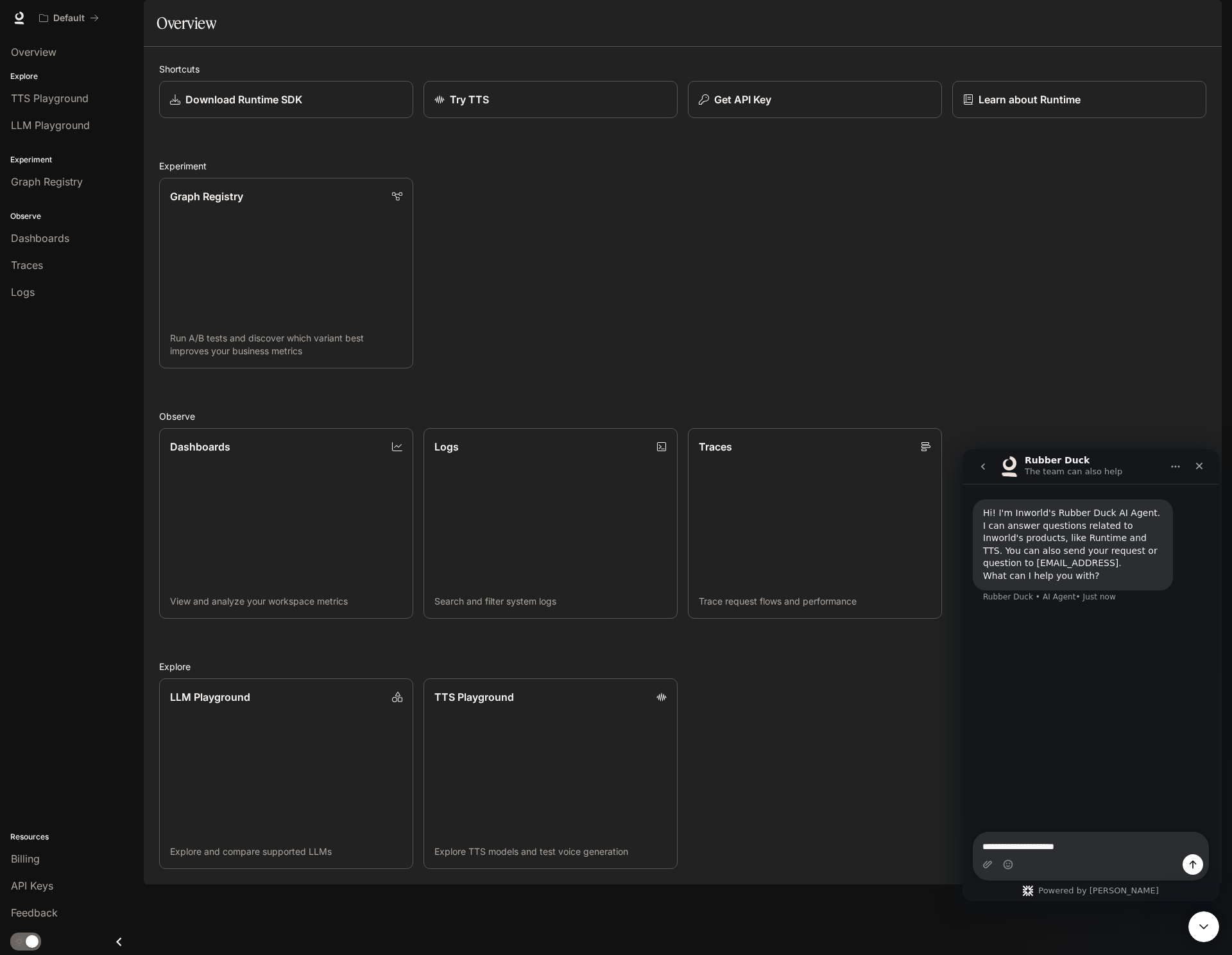
type textarea "**********"
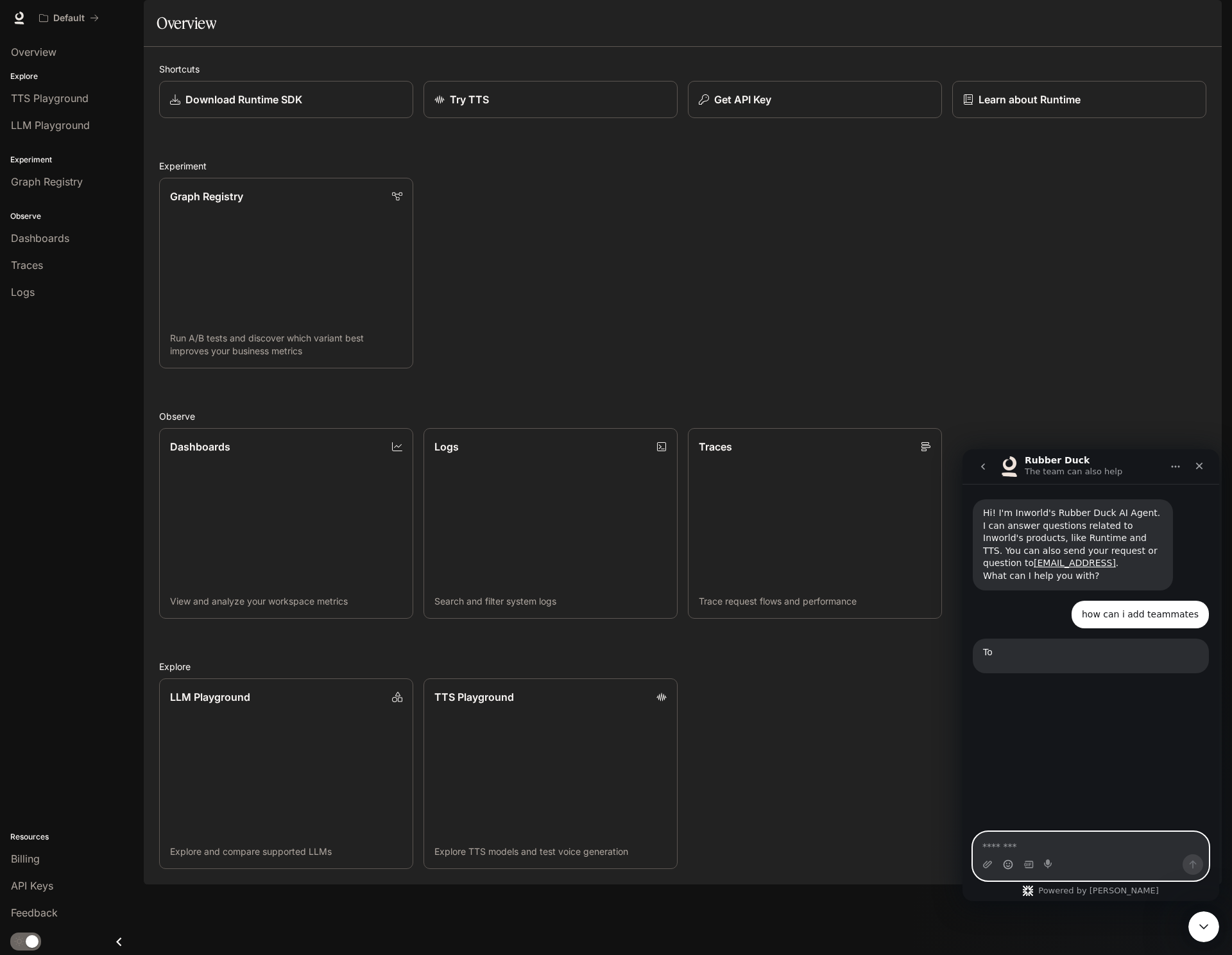
scroll to position [2, 0]
click at [1007, 866] on icon "Emoji picker" at bounding box center [1008, 866] width 2 height 1
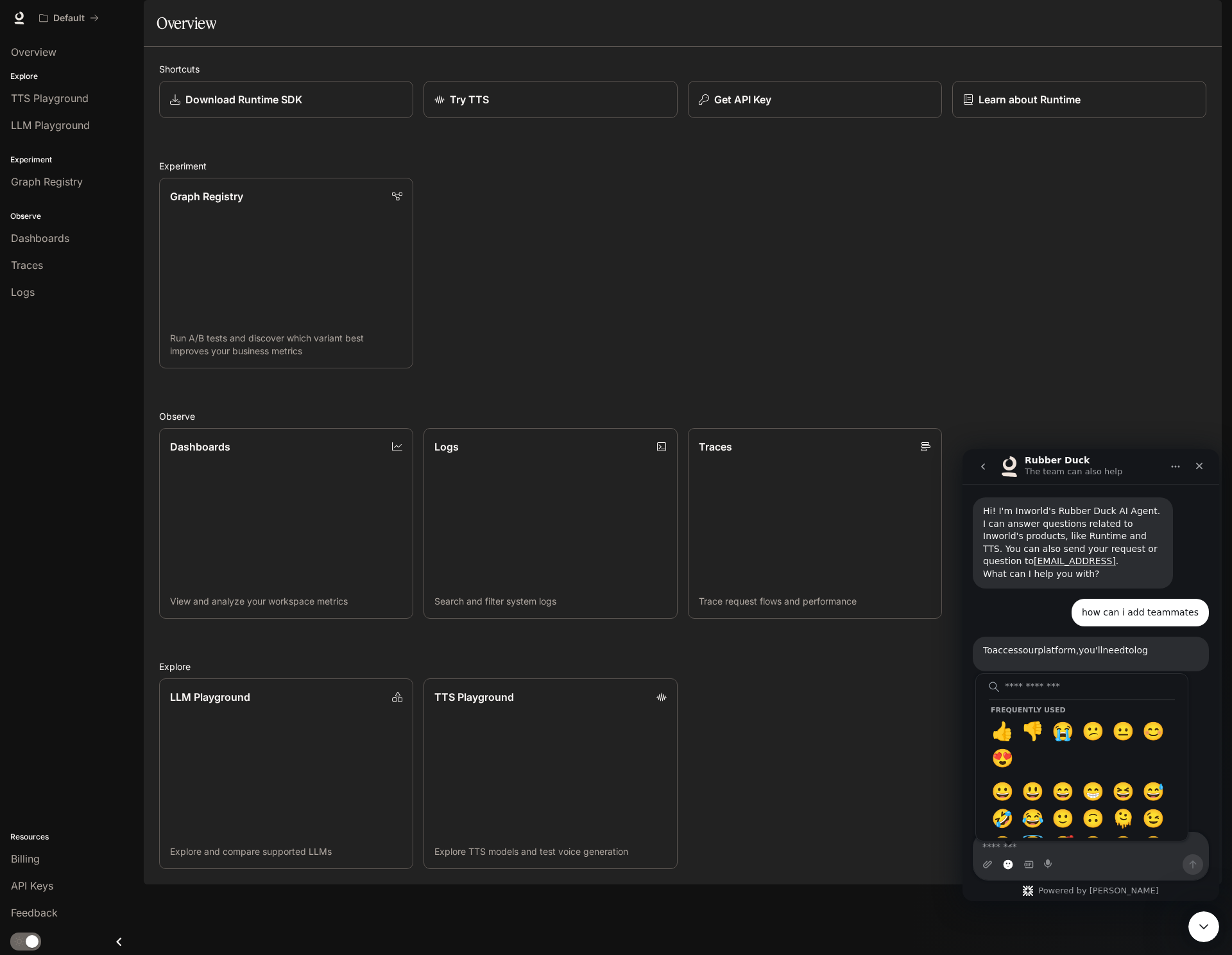
scroll to position [120, 0]
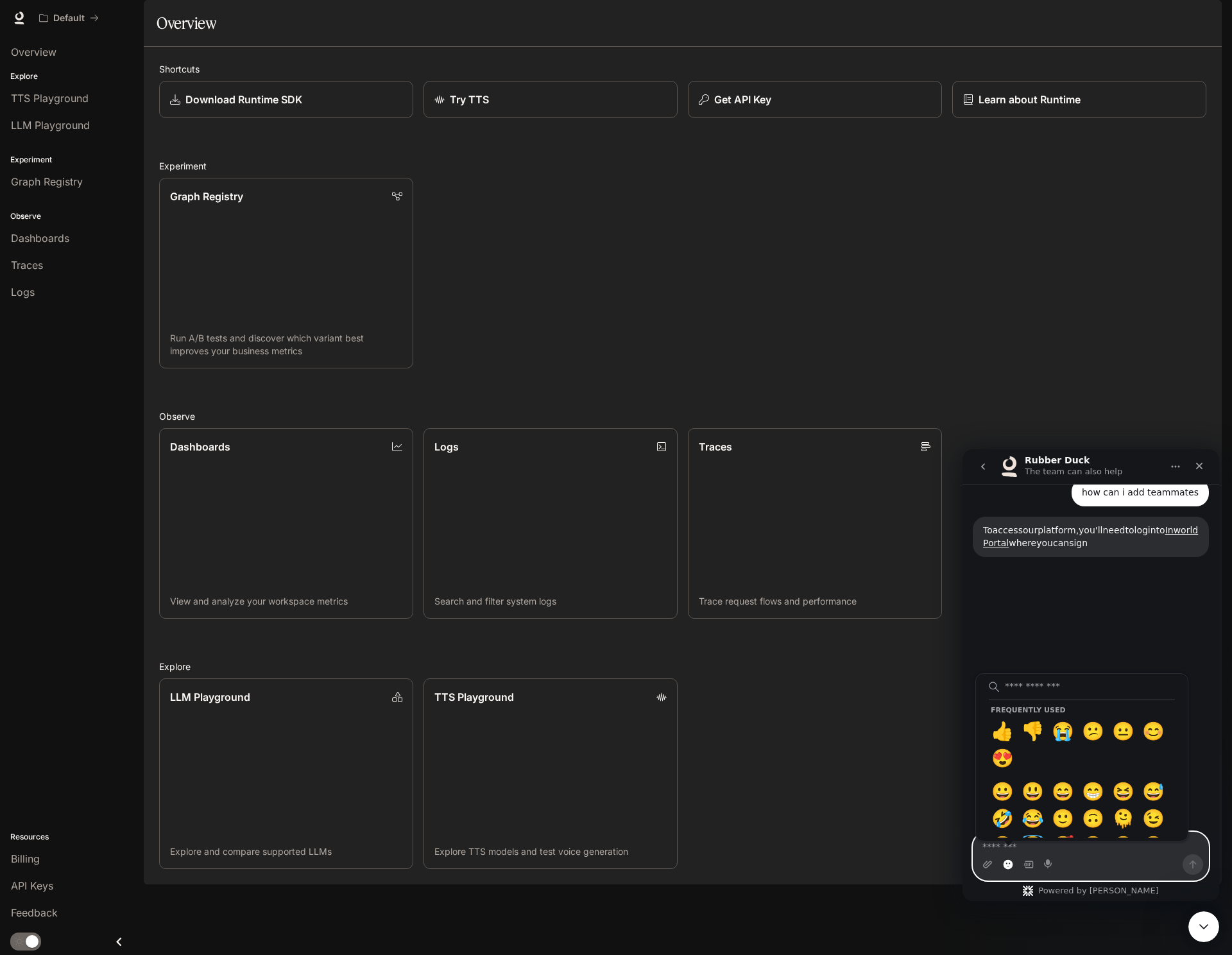
click at [1007, 866] on circle "Emoji picker" at bounding box center [1008, 864] width 8 height 8
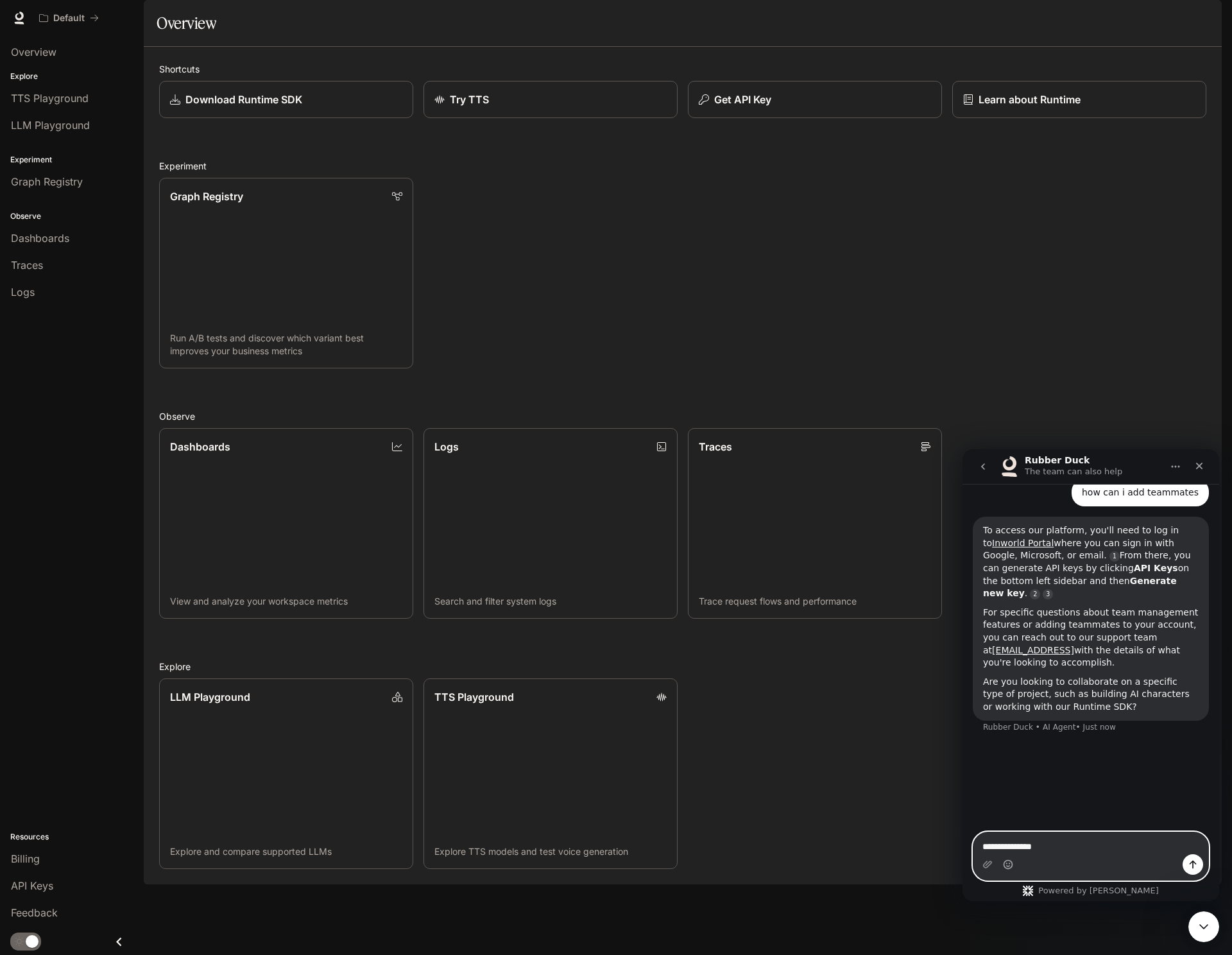
type textarea "**********"
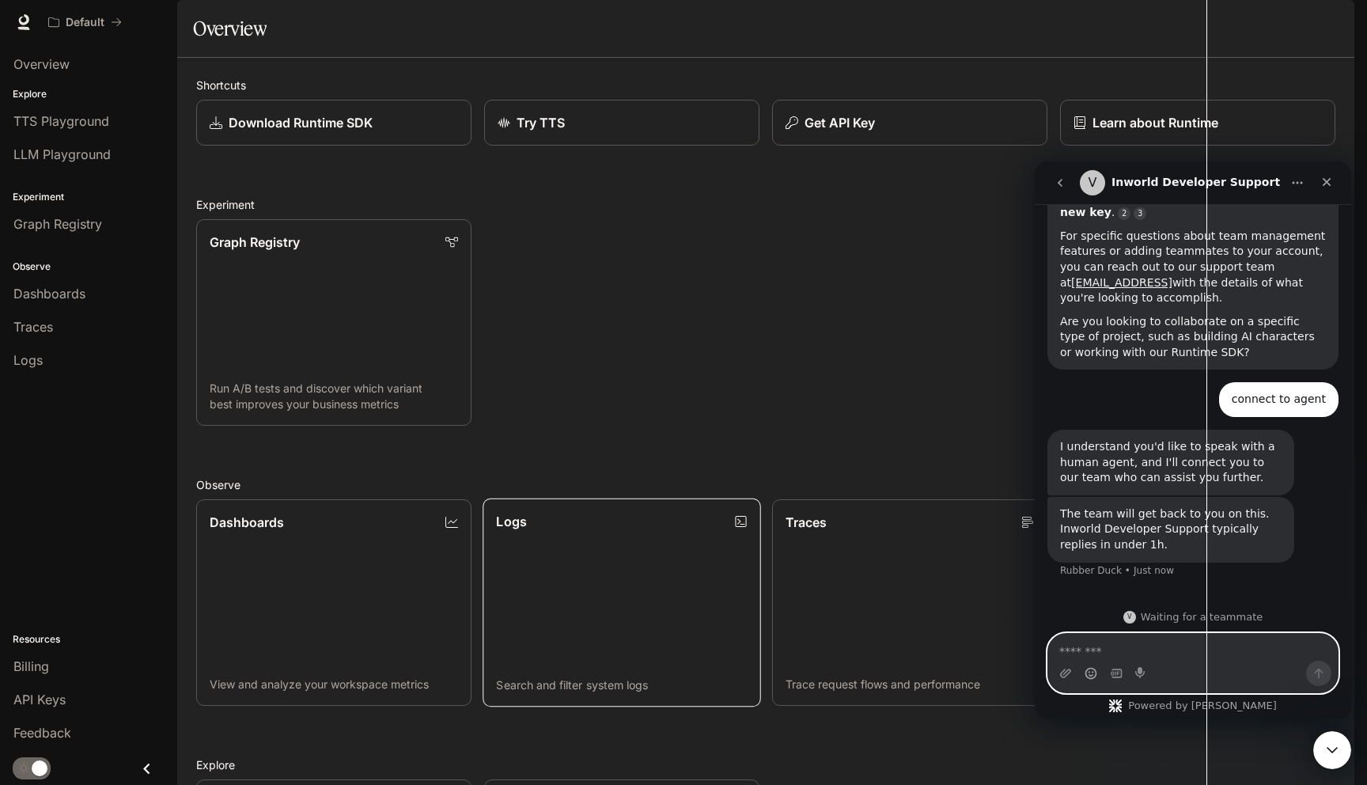
scroll to position [277, 0]
